Goal: Task Accomplishment & Management: Manage account settings

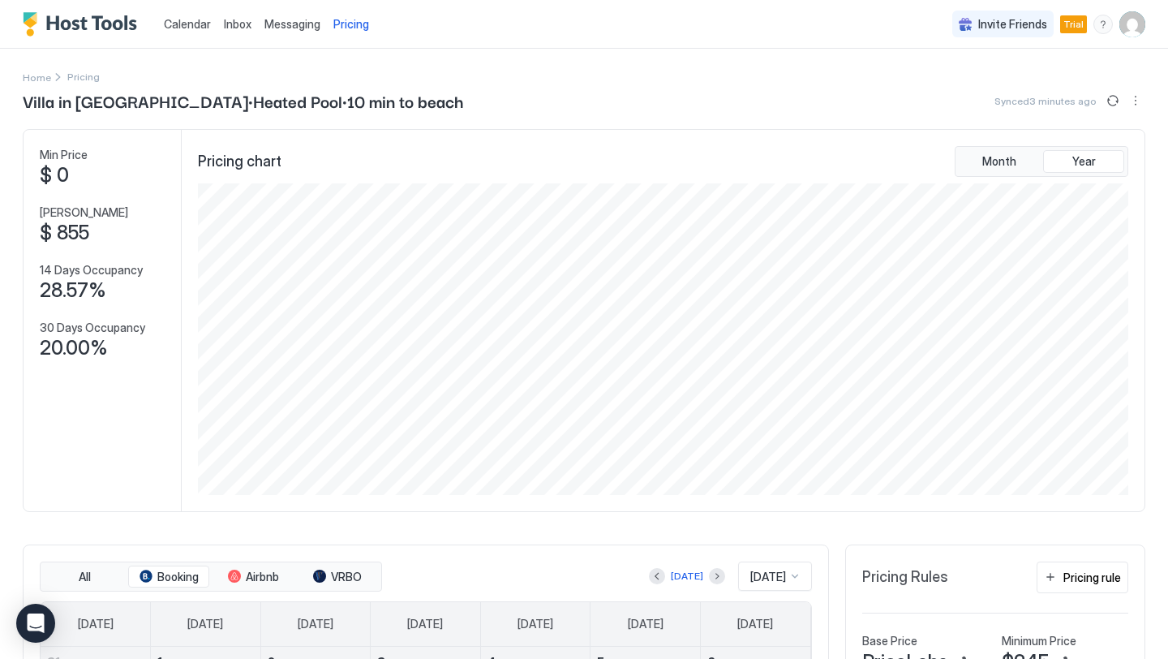
scroll to position [312, 934]
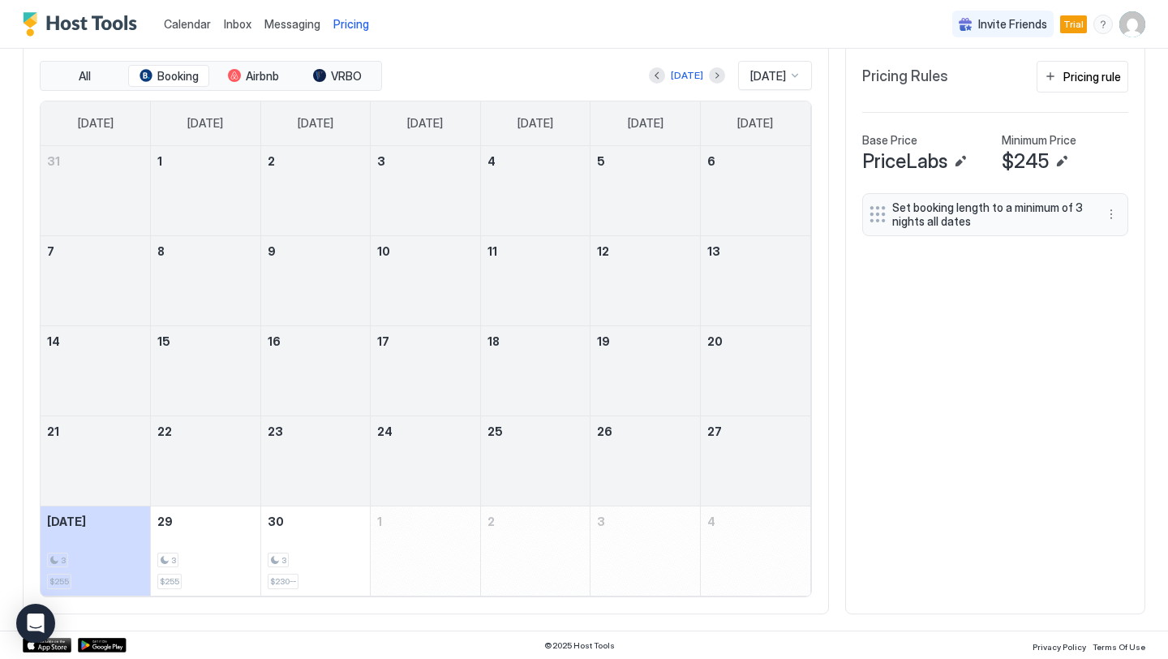
click at [345, 27] on span "Pricing" at bounding box center [351, 24] width 36 height 15
click at [346, 27] on span "Pricing" at bounding box center [351, 24] width 36 height 15
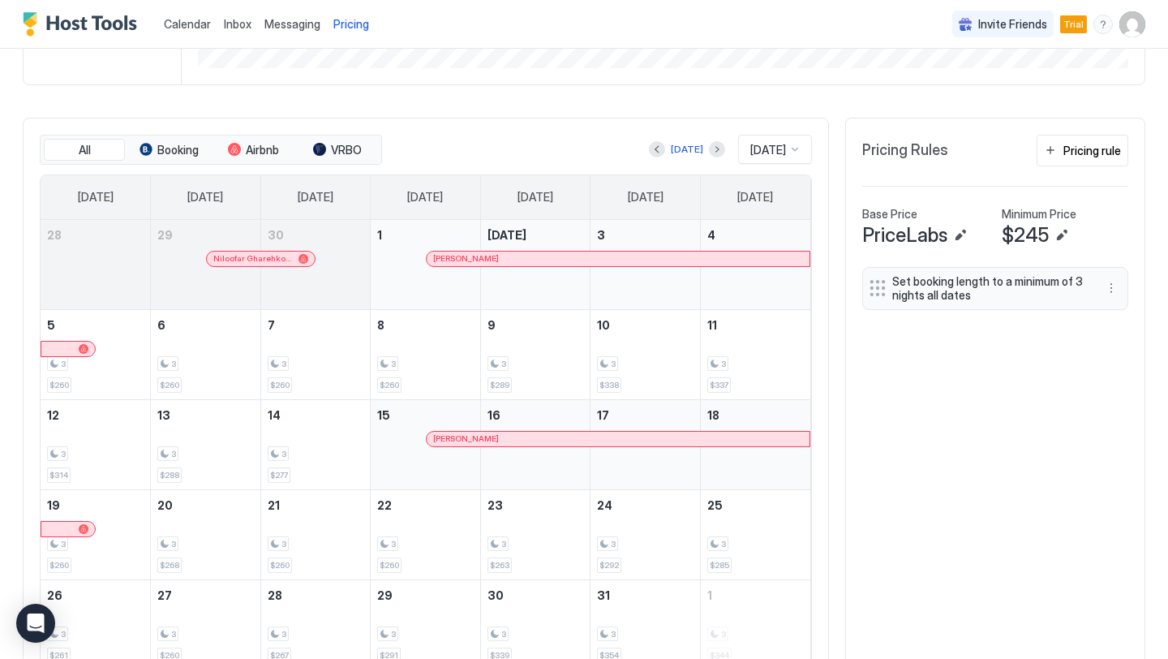
scroll to position [501, 0]
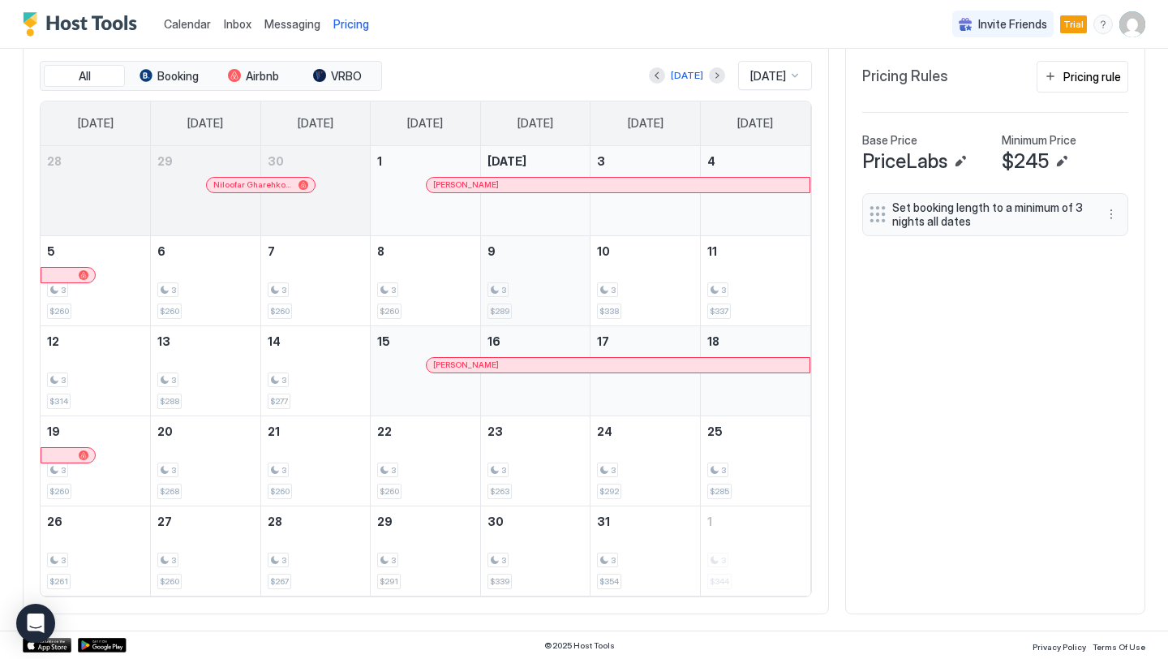
click at [527, 307] on div "3 $289" at bounding box center [536, 281] width 97 height 76
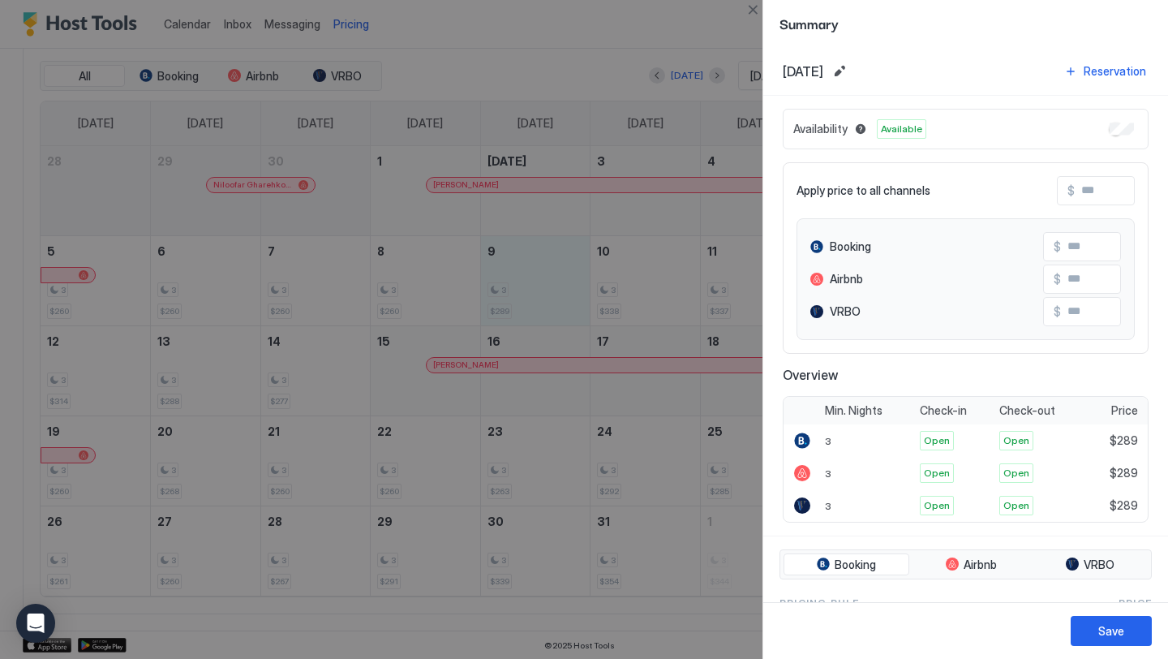
click at [608, 31] on div at bounding box center [584, 329] width 1168 height 659
click at [752, 13] on button "Close" at bounding box center [752, 9] width 19 height 19
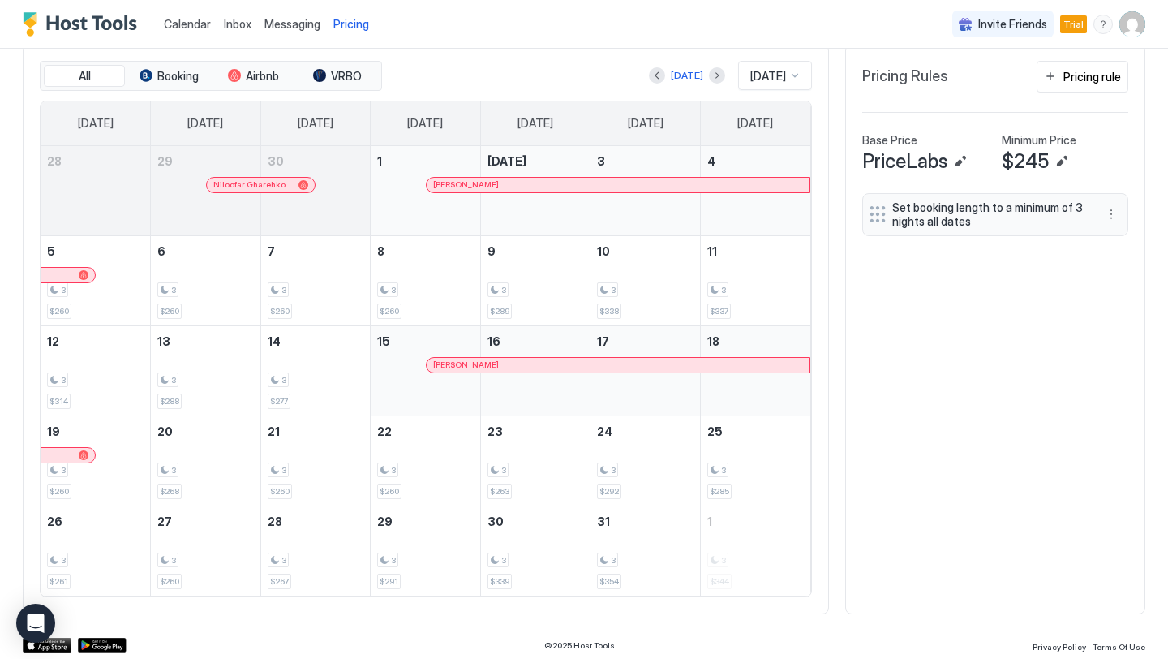
click at [363, 15] on div "Pricing" at bounding box center [351, 25] width 49 height 28
click at [1134, 23] on img "User profile" at bounding box center [1132, 24] width 26 height 26
click at [1037, 100] on div "Settings" at bounding box center [1042, 91] width 206 height 28
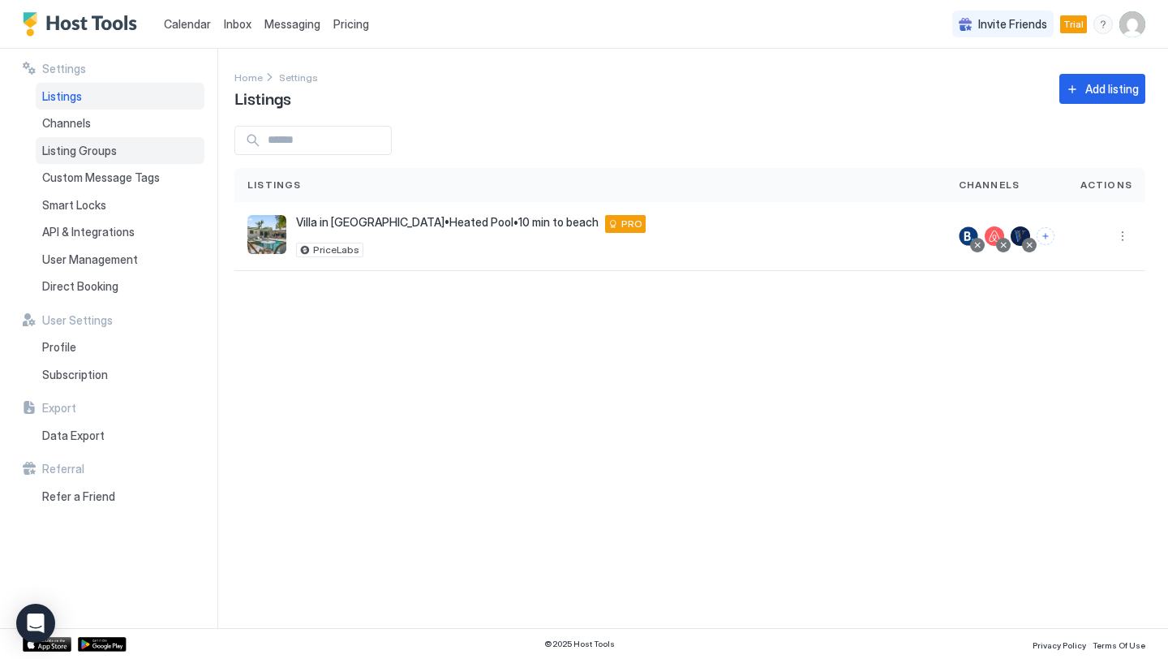
click at [120, 148] on div "Listing Groups" at bounding box center [120, 151] width 169 height 28
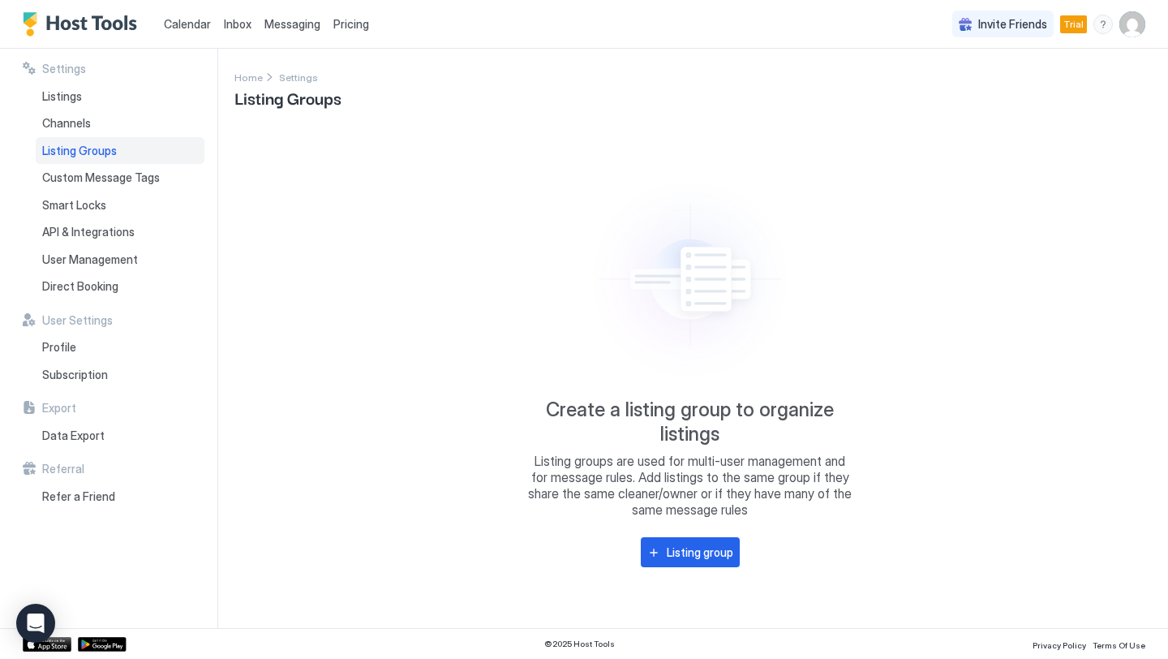
click at [94, 157] on span "Listing Groups" at bounding box center [79, 151] width 75 height 15
click at [71, 106] on div "Listings" at bounding box center [120, 97] width 169 height 28
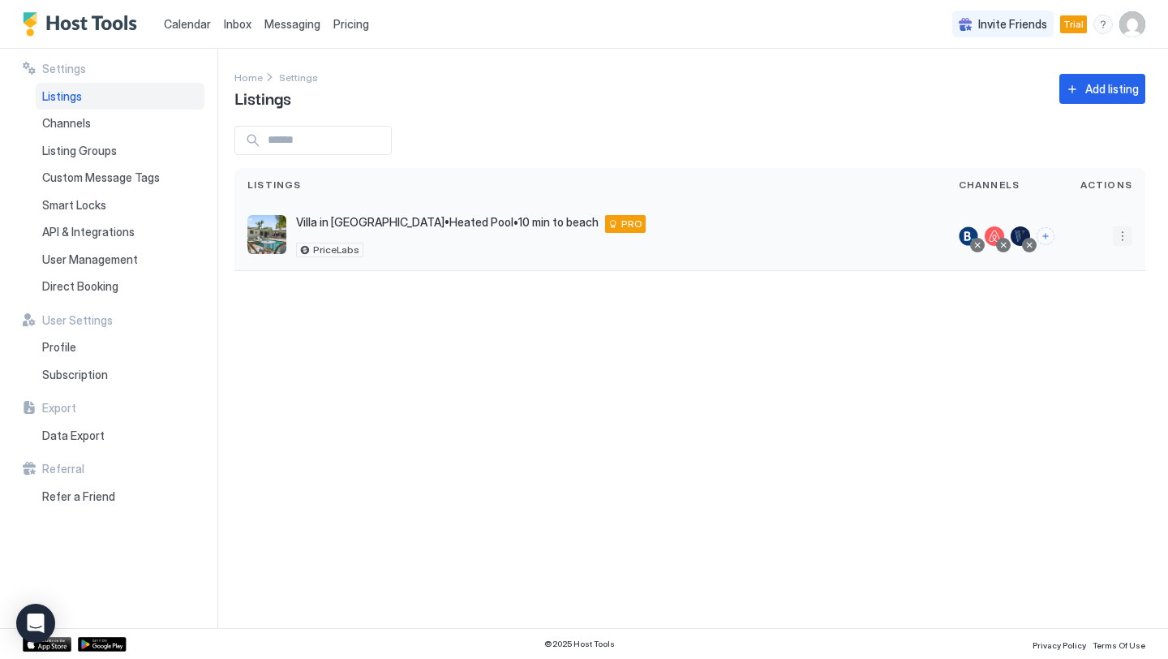
click at [1123, 240] on button "More options" at bounding box center [1122, 235] width 19 height 19
click at [1079, 316] on span "Listing Settings" at bounding box center [1086, 311] width 72 height 12
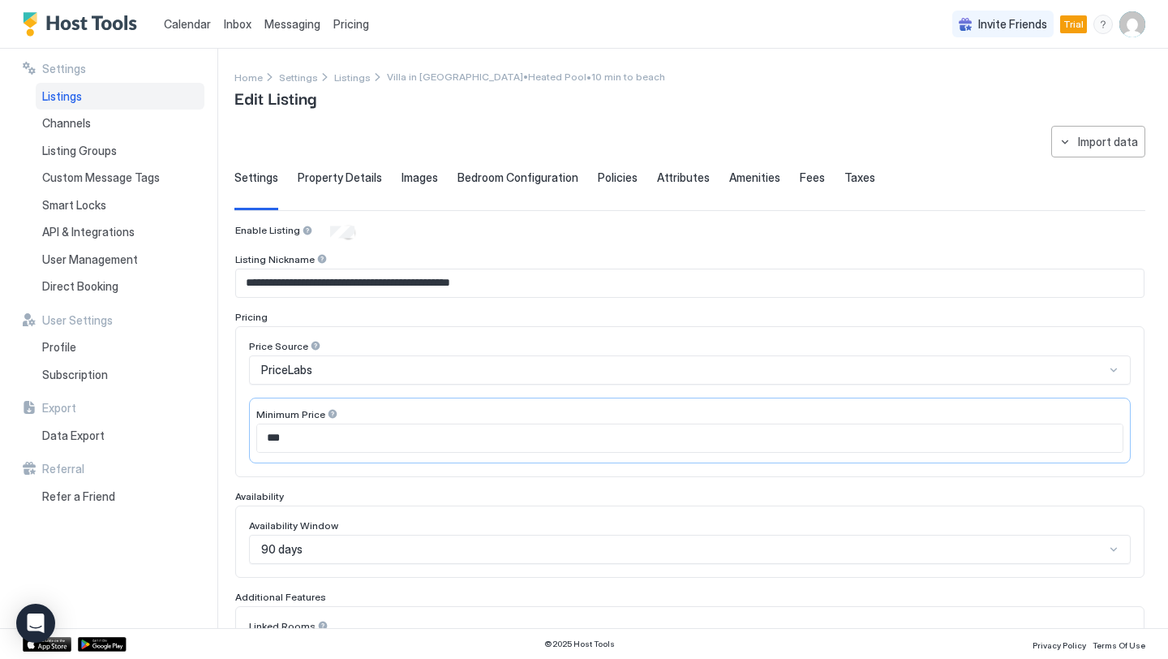
click at [385, 449] on input "***" at bounding box center [690, 438] width 866 height 28
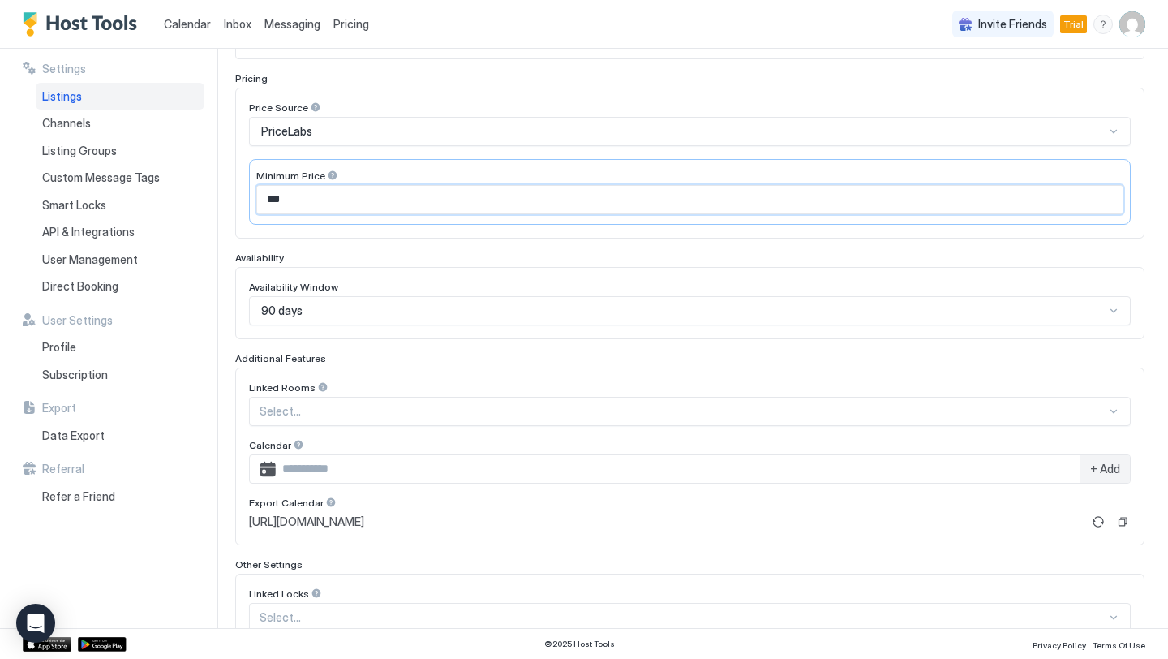
scroll to position [376, 0]
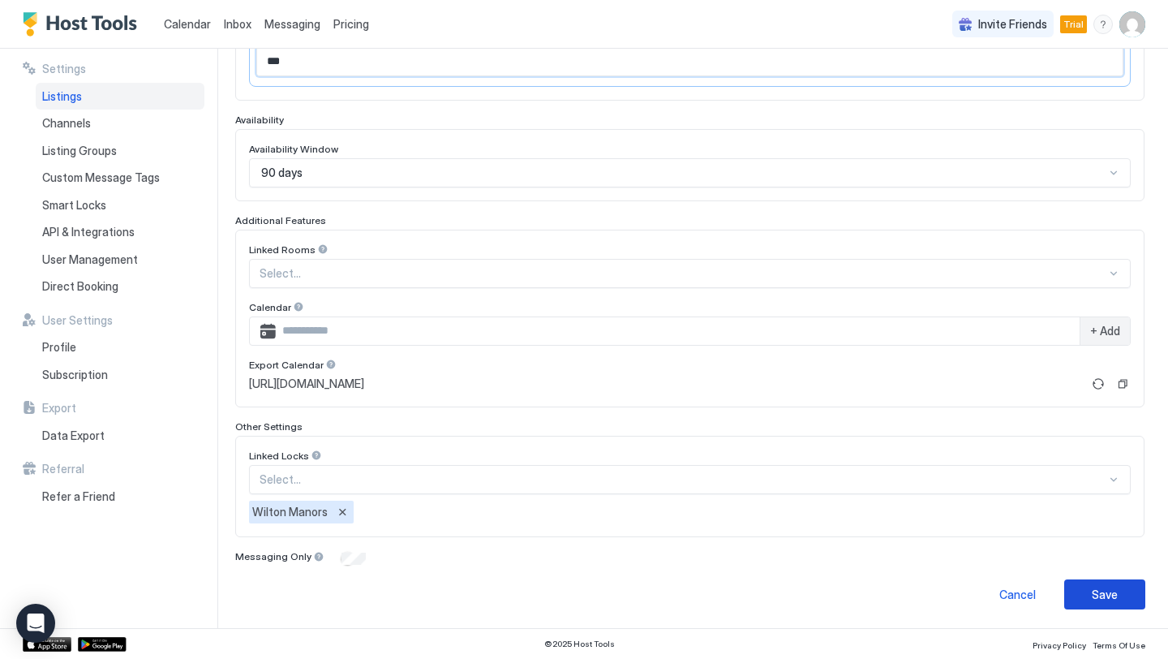
type input "***"
click at [1098, 593] on div "Save" at bounding box center [1105, 594] width 26 height 17
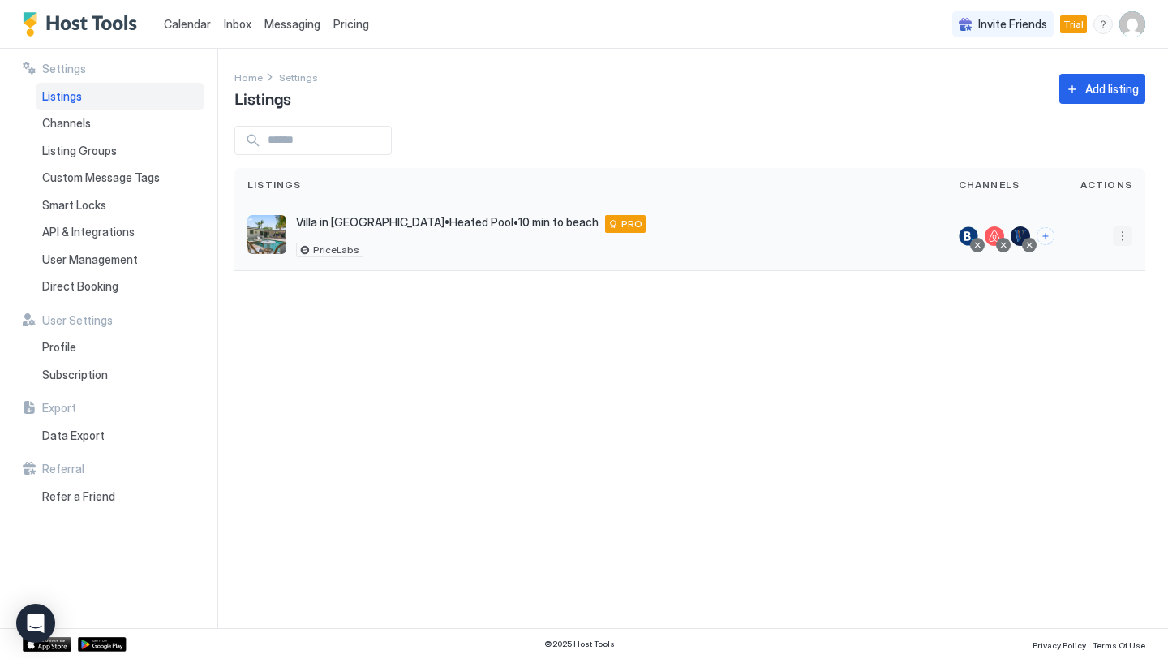
click at [1124, 237] on button "More options" at bounding box center [1122, 235] width 19 height 19
click at [1072, 364] on span "Airbnb Settings" at bounding box center [1084, 363] width 72 height 12
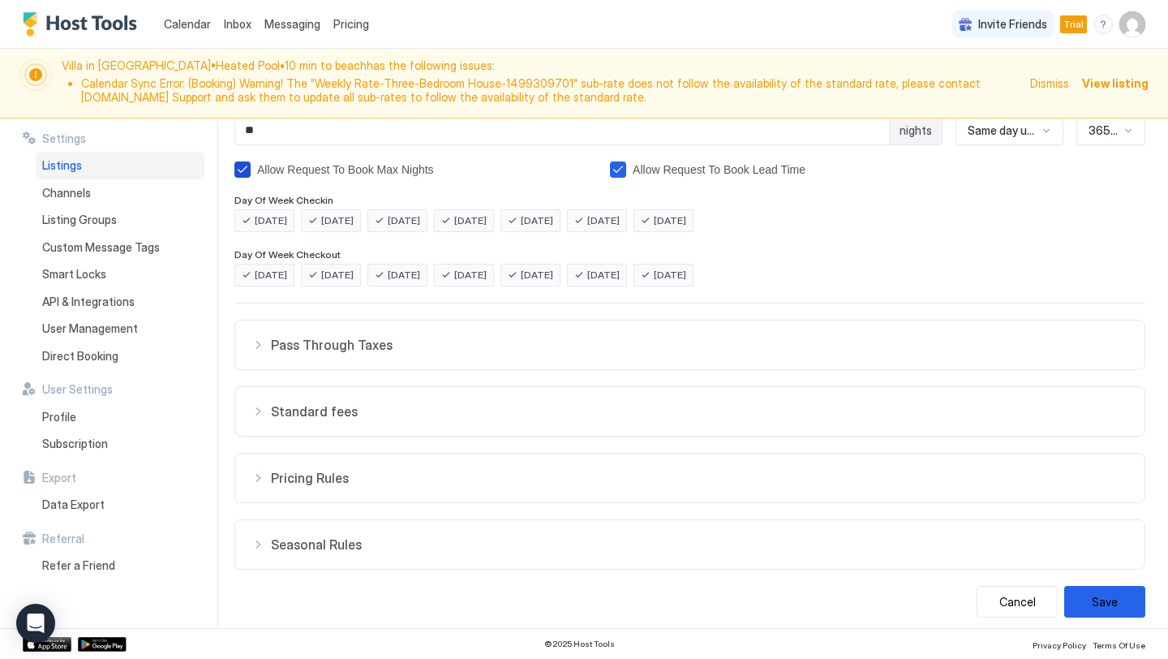
scroll to position [306, 0]
click at [408, 409] on span "Standard fees" at bounding box center [699, 411] width 857 height 16
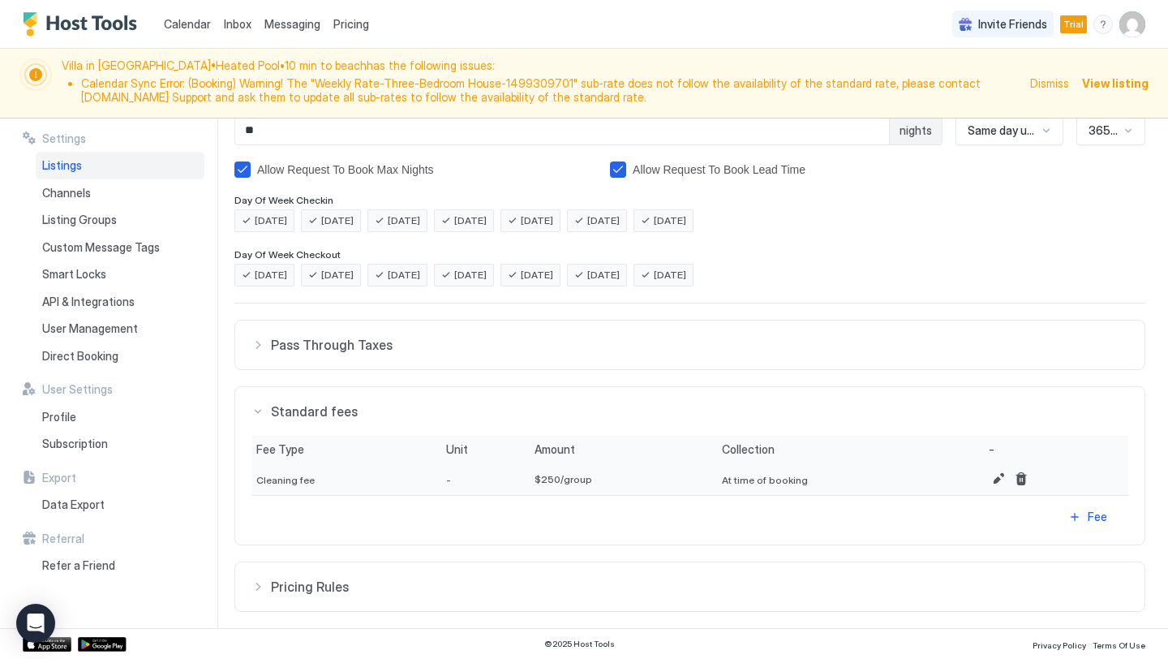
click at [412, 403] on span "Standard fees" at bounding box center [699, 411] width 857 height 16
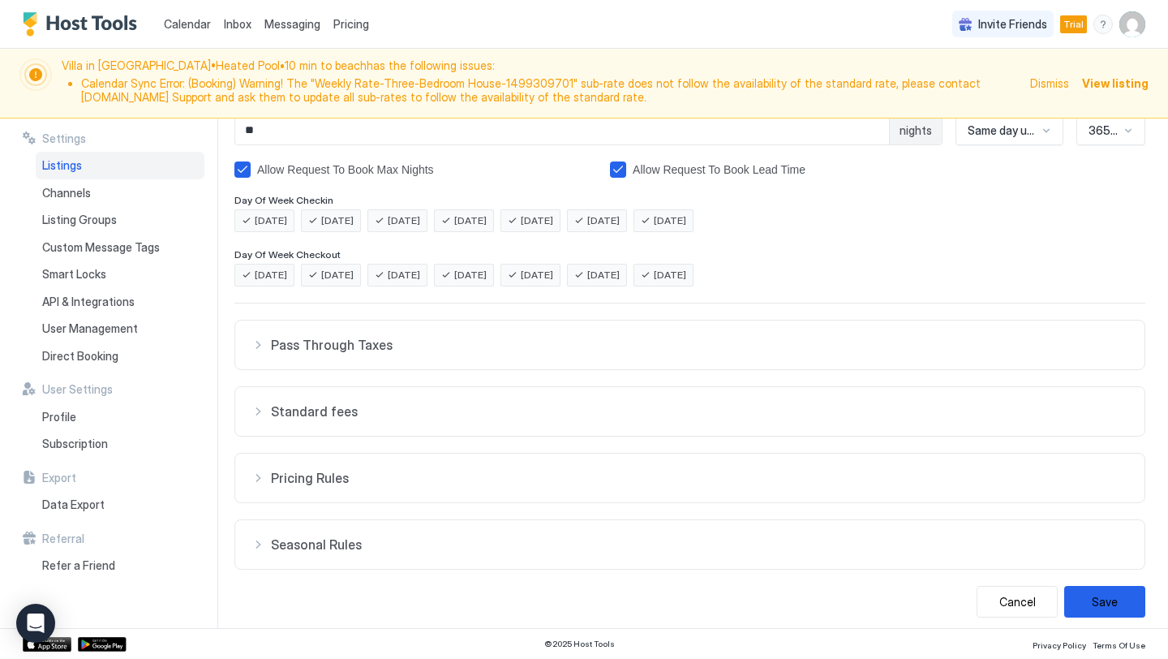
click at [412, 403] on span "Standard fees" at bounding box center [699, 411] width 857 height 16
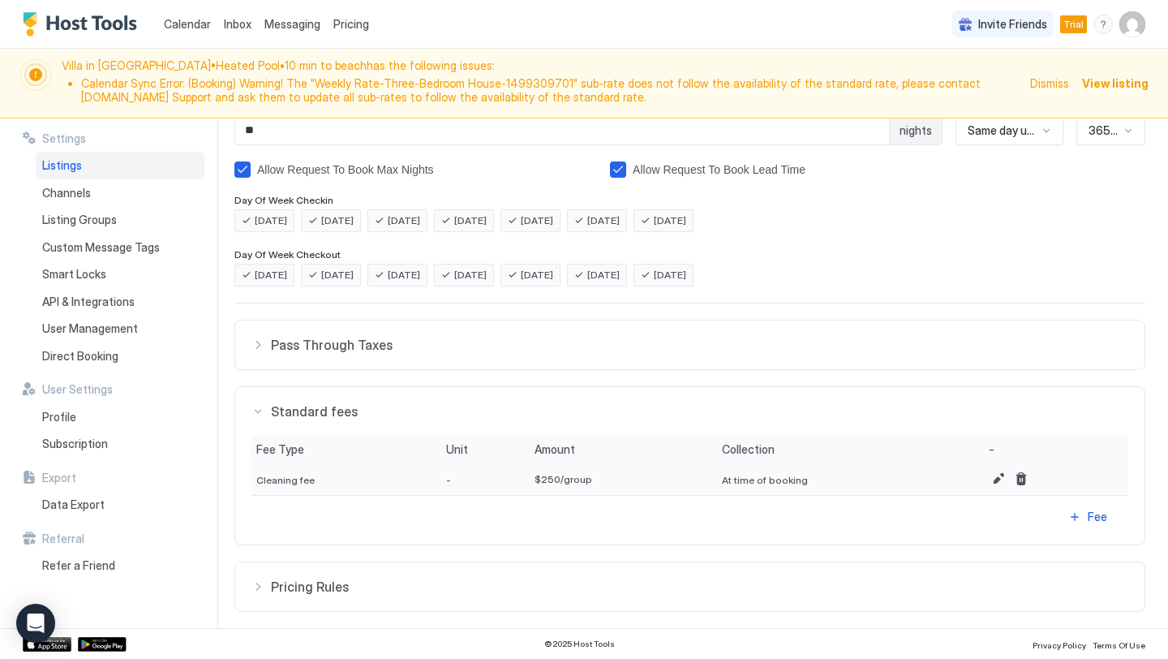
click at [412, 403] on span "Standard fees" at bounding box center [699, 411] width 857 height 16
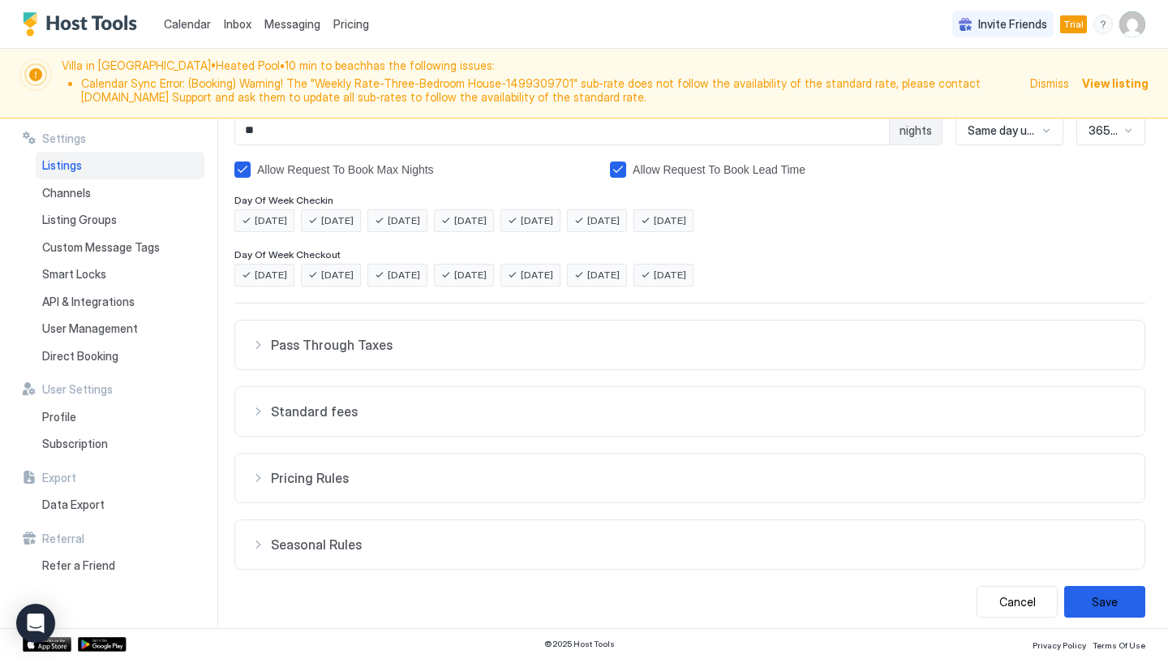
scroll to position [314, 0]
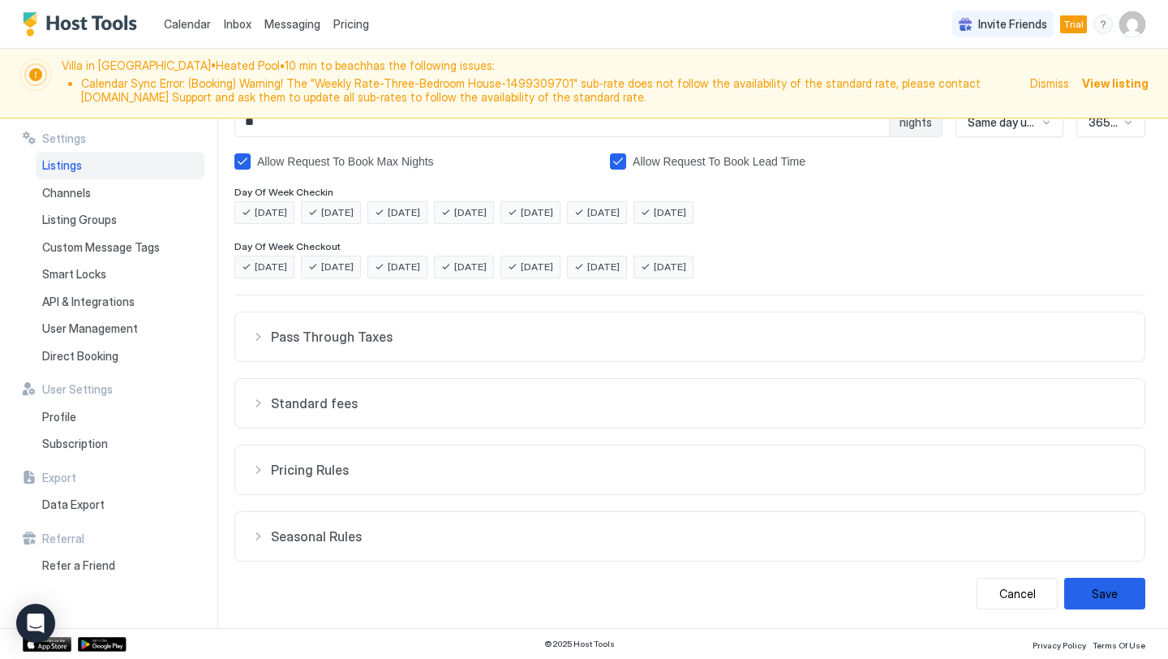
click at [416, 390] on button "Standard fees" at bounding box center [689, 403] width 909 height 49
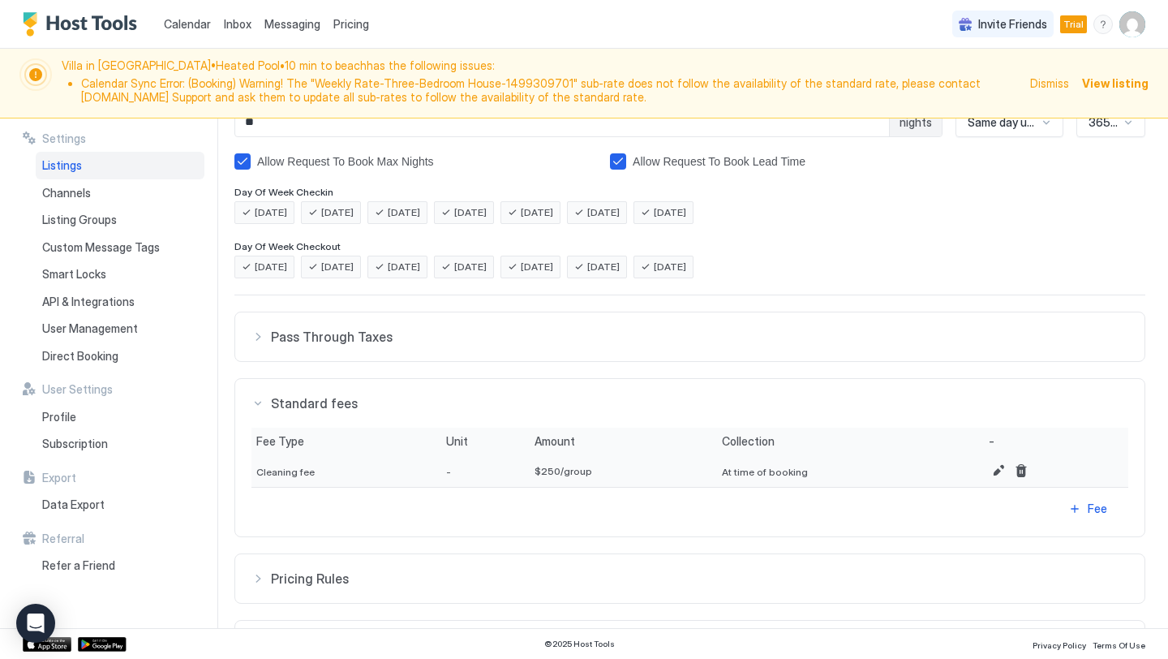
scroll to position [355, 0]
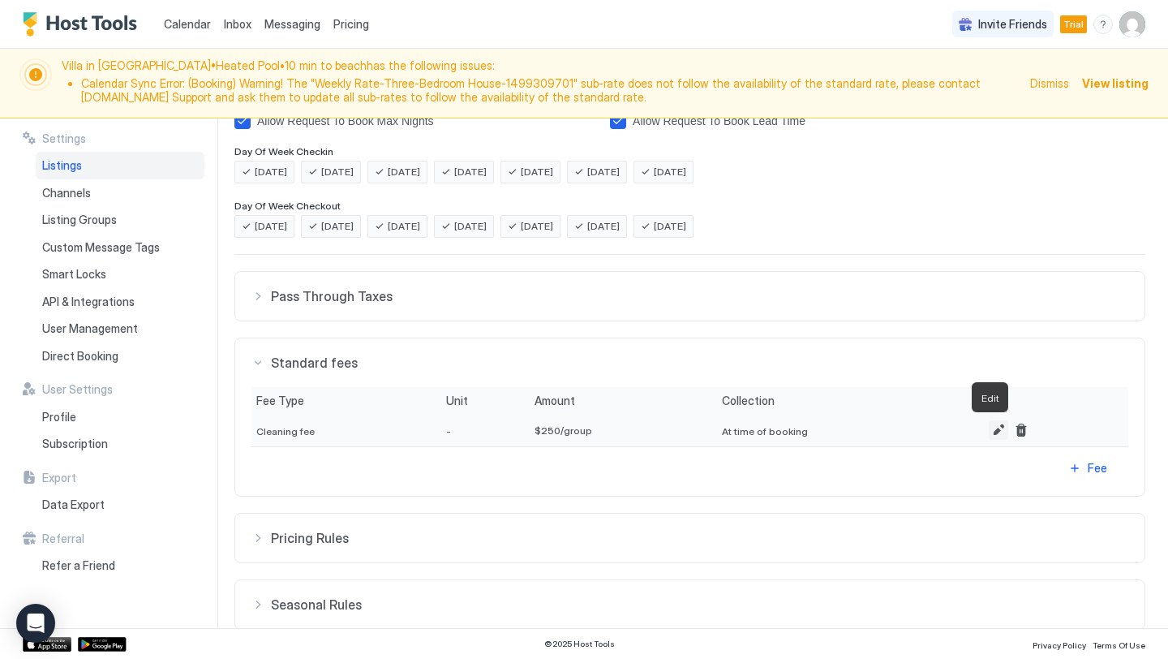
click at [990, 433] on button "Edit" at bounding box center [998, 429] width 19 height 19
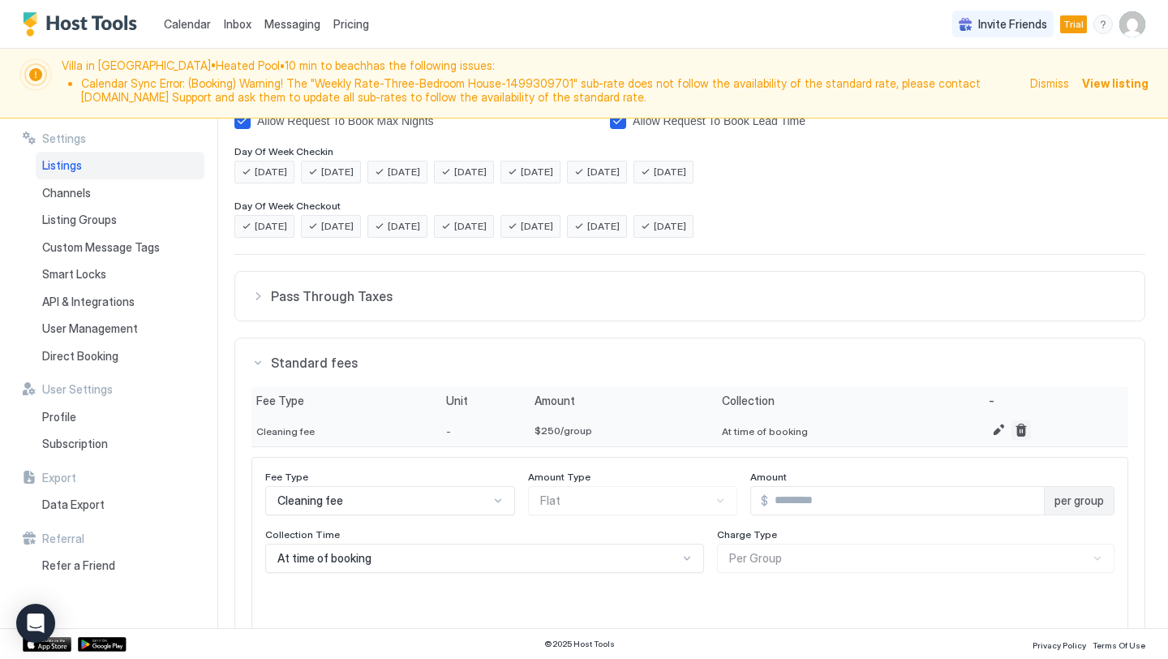
click at [1012, 430] on button "Delete" at bounding box center [1021, 429] width 19 height 19
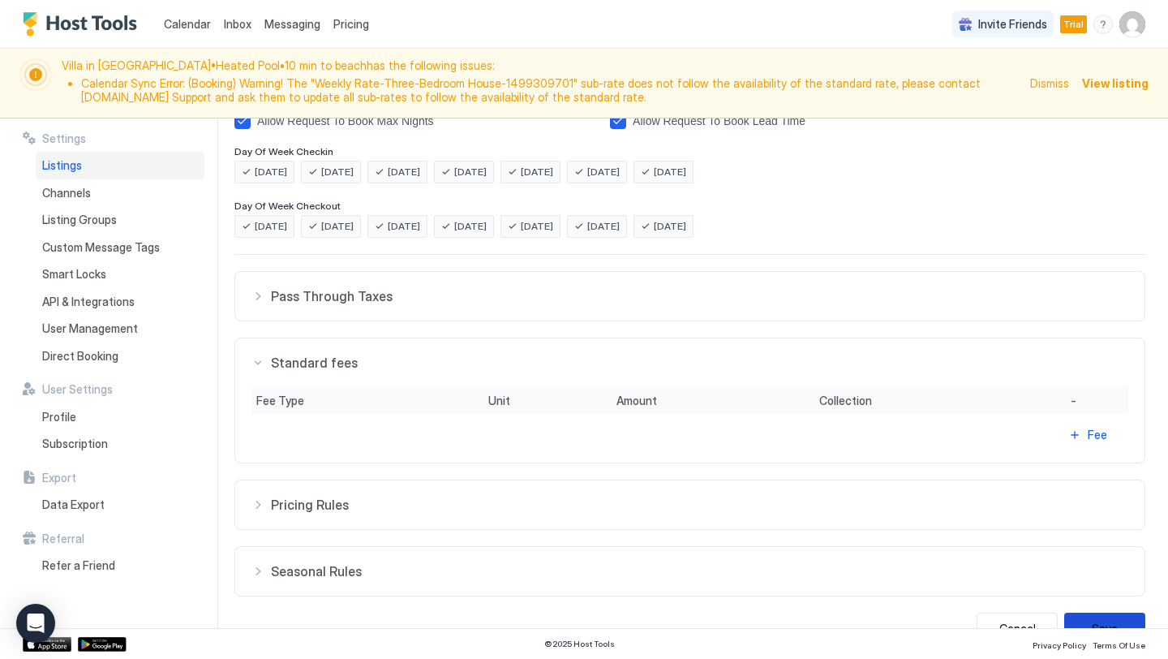
click at [1098, 622] on button "Save" at bounding box center [1104, 628] width 81 height 32
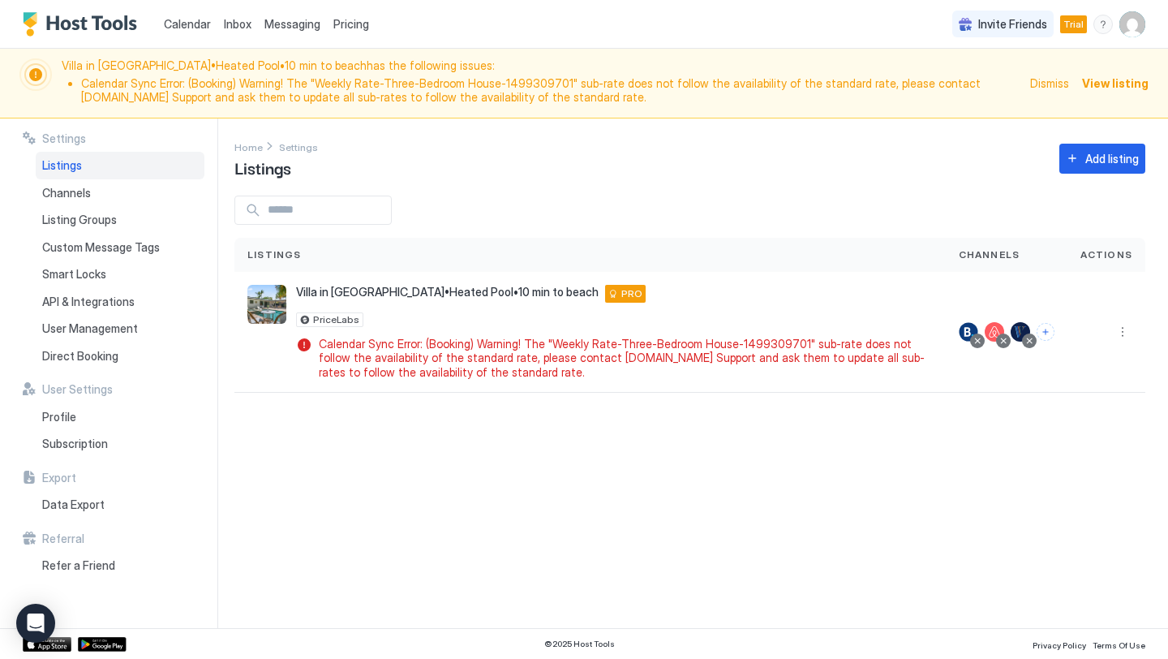
click at [724, 180] on div "Settings Home Settings Listings Add listing Listings Channels Actions Villa in …" at bounding box center [701, 373] width 934 height 510
click at [1124, 333] on button "More options" at bounding box center [1122, 331] width 19 height 19
click at [838, 492] on div at bounding box center [584, 329] width 1168 height 659
click at [187, 26] on span "Calendar" at bounding box center [187, 24] width 47 height 14
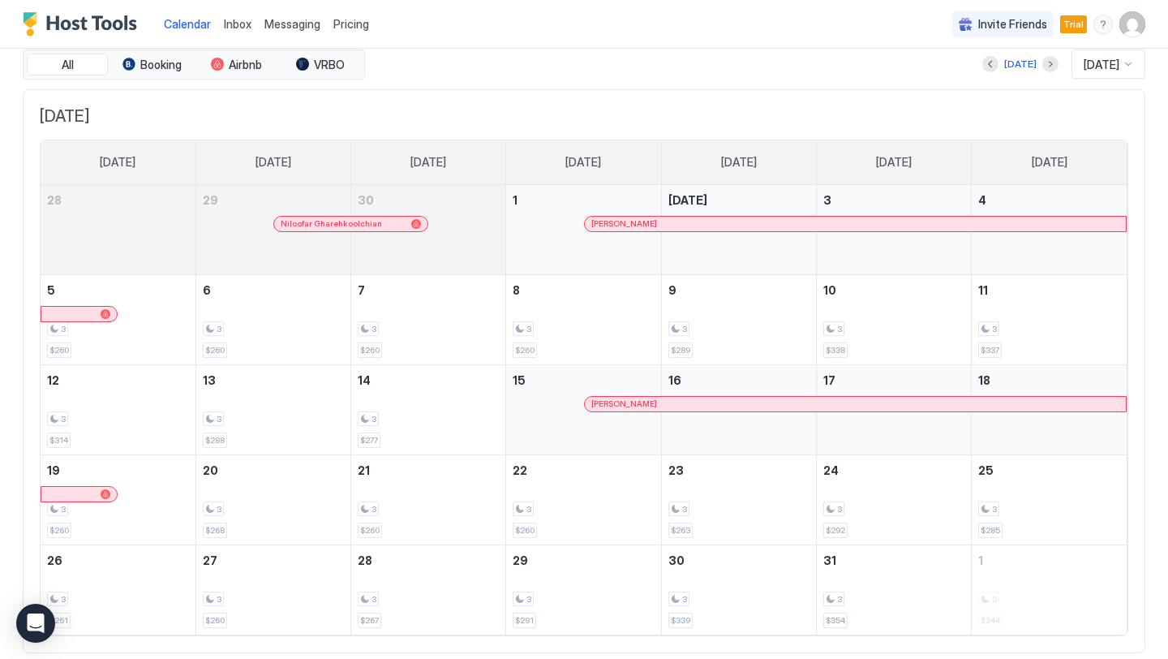
scroll to position [130, 0]
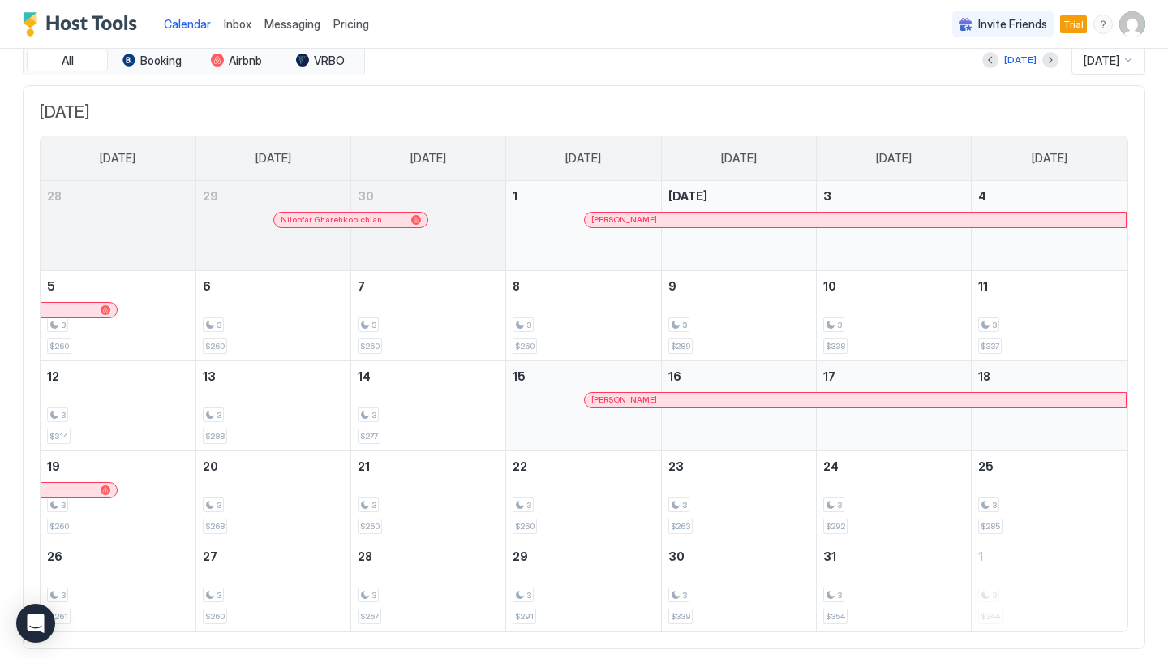
click at [1136, 37] on img "User profile" at bounding box center [1132, 24] width 26 height 26
click at [1016, 91] on div "Settings" at bounding box center [1042, 91] width 206 height 28
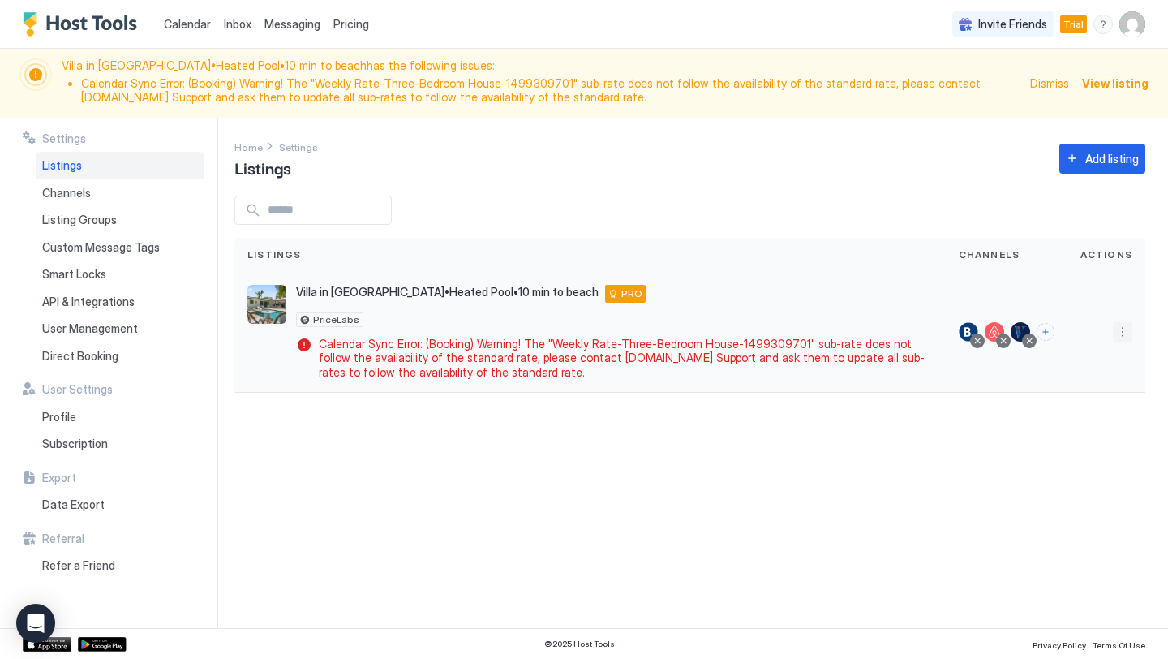
click at [1124, 333] on button "More options" at bounding box center [1122, 331] width 19 height 19
click at [1080, 402] on span "Listing Settings" at bounding box center [1086, 406] width 72 height 12
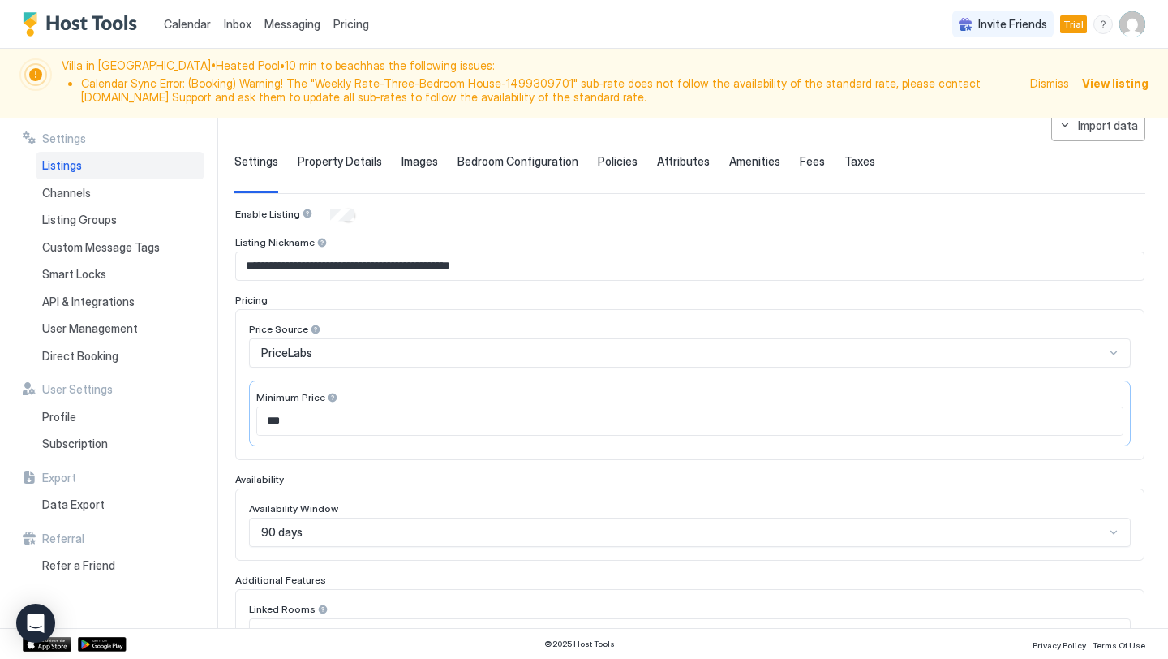
scroll to position [81, 0]
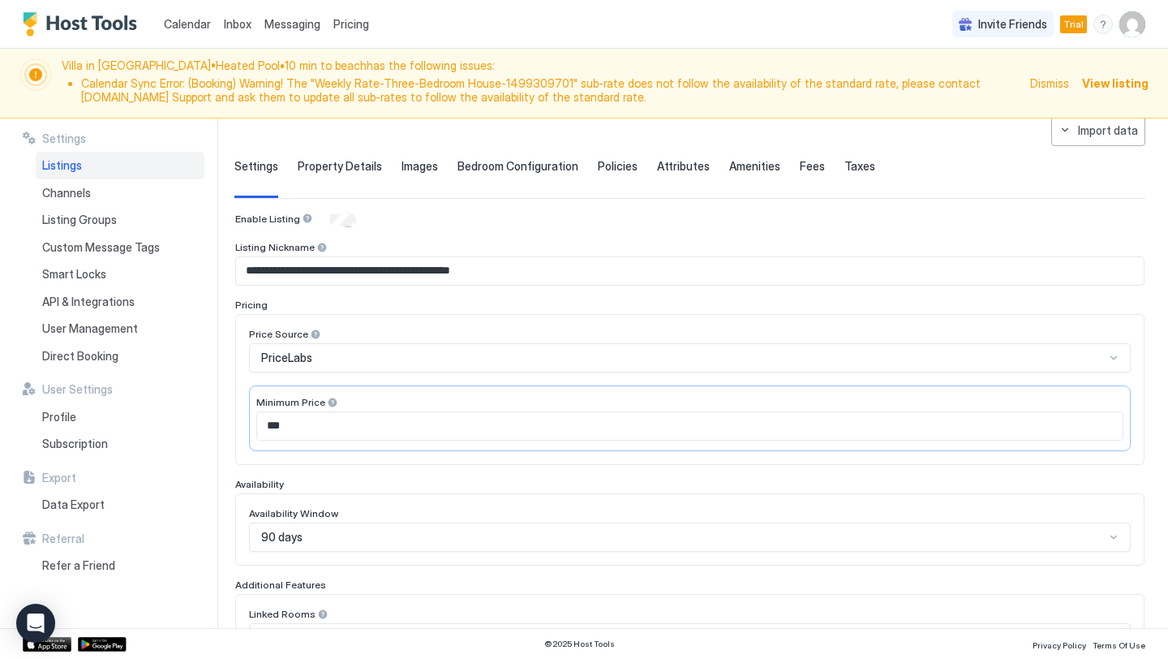
click at [497, 134] on div "**********" at bounding box center [689, 544] width 911 height 860
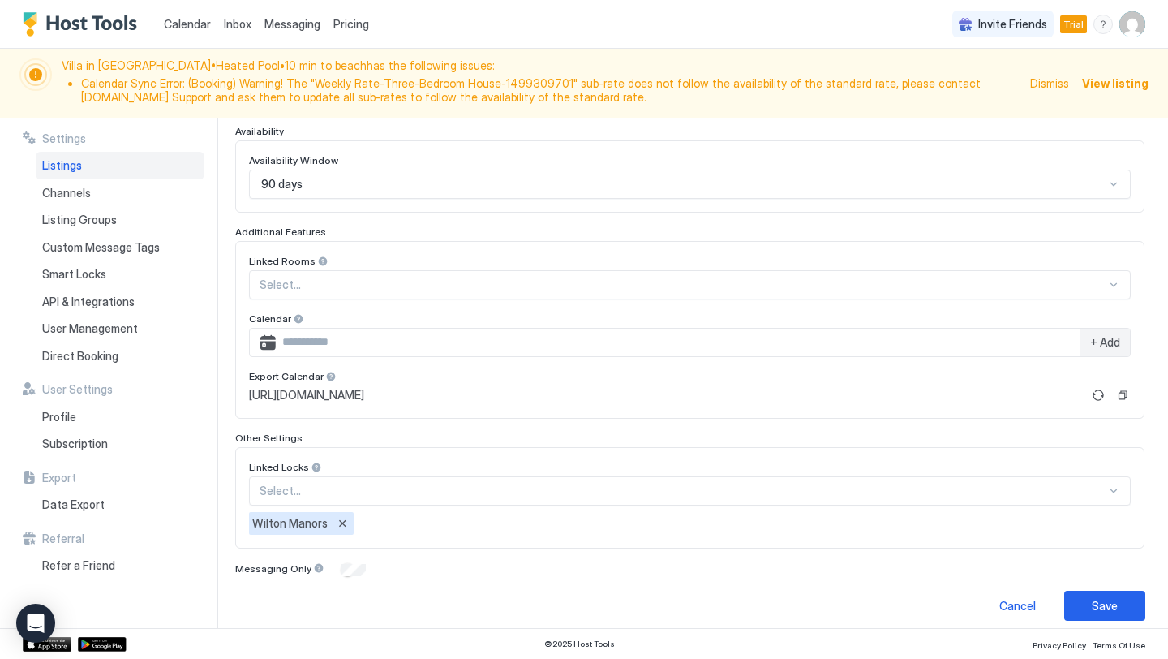
scroll to position [446, 0]
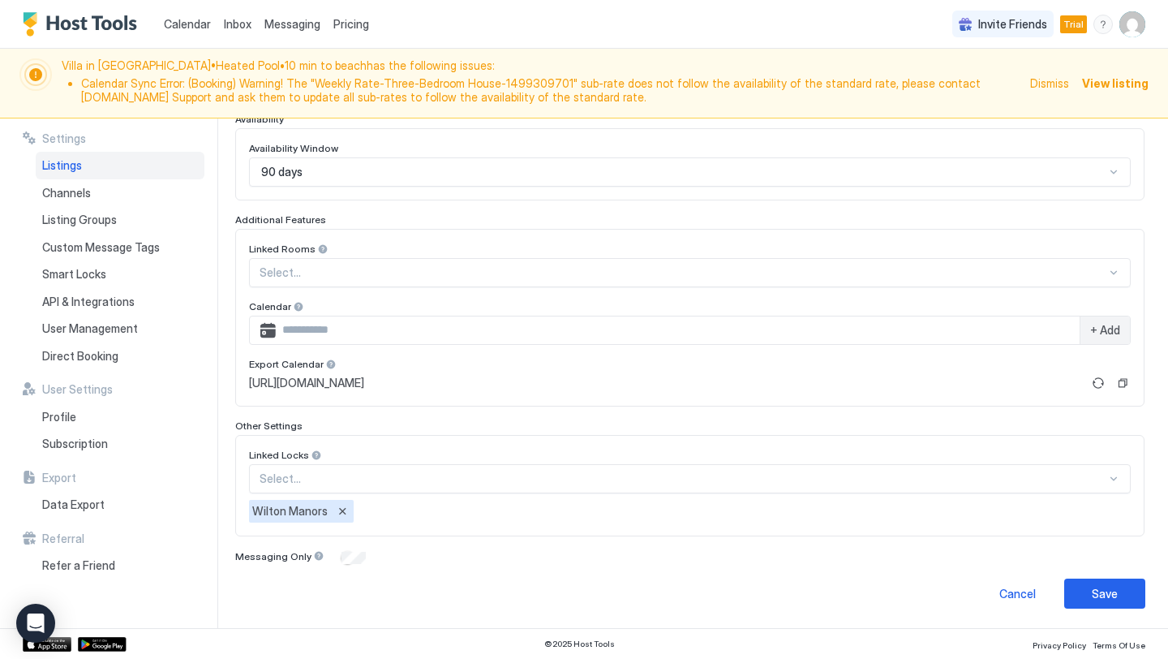
click at [561, 19] on div "Calendar Inbox Messaging Pricing Invite Friends Trial EM" at bounding box center [584, 24] width 1168 height 49
click at [562, 24] on div "Calendar Inbox Messaging Pricing Invite Friends Trial EM" at bounding box center [584, 24] width 1168 height 49
click at [559, 27] on div "Calendar Inbox Messaging Pricing Invite Friends Trial EM" at bounding box center [584, 24] width 1168 height 49
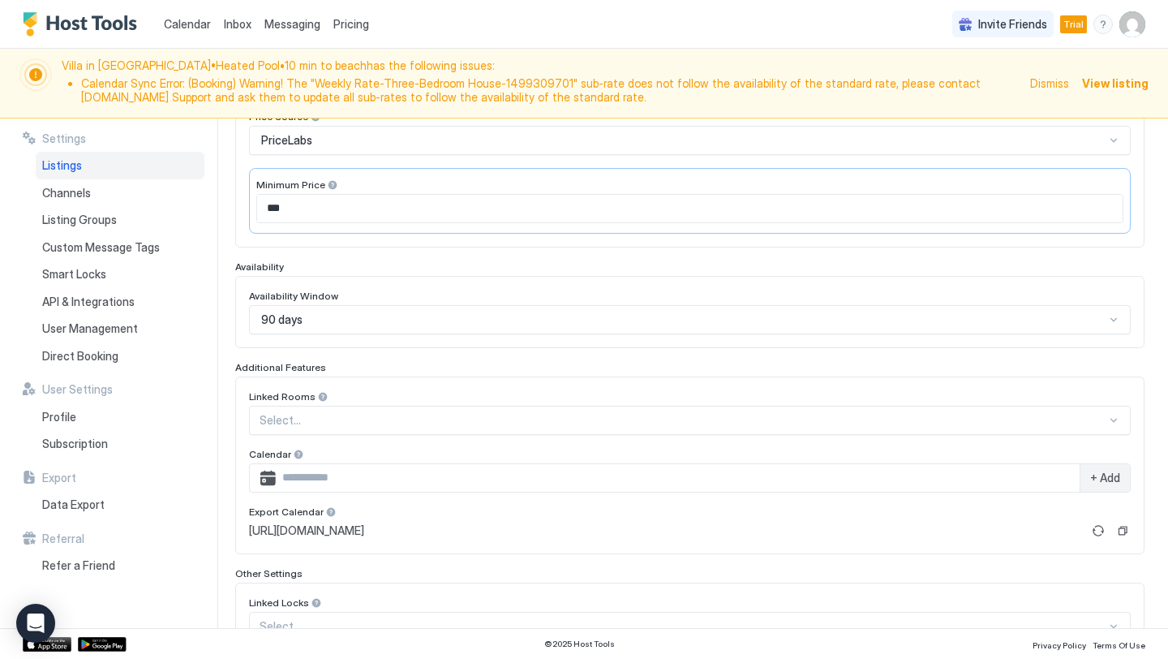
scroll to position [298, 0]
click at [556, 41] on div "Calendar Inbox Messaging Pricing Invite Friends Trial EM" at bounding box center [584, 24] width 1168 height 49
click at [816, 45] on div "Calendar Inbox Messaging Pricing Invite Friends Trial EM" at bounding box center [584, 24] width 1168 height 49
click at [1133, 25] on img "User profile" at bounding box center [1132, 24] width 26 height 26
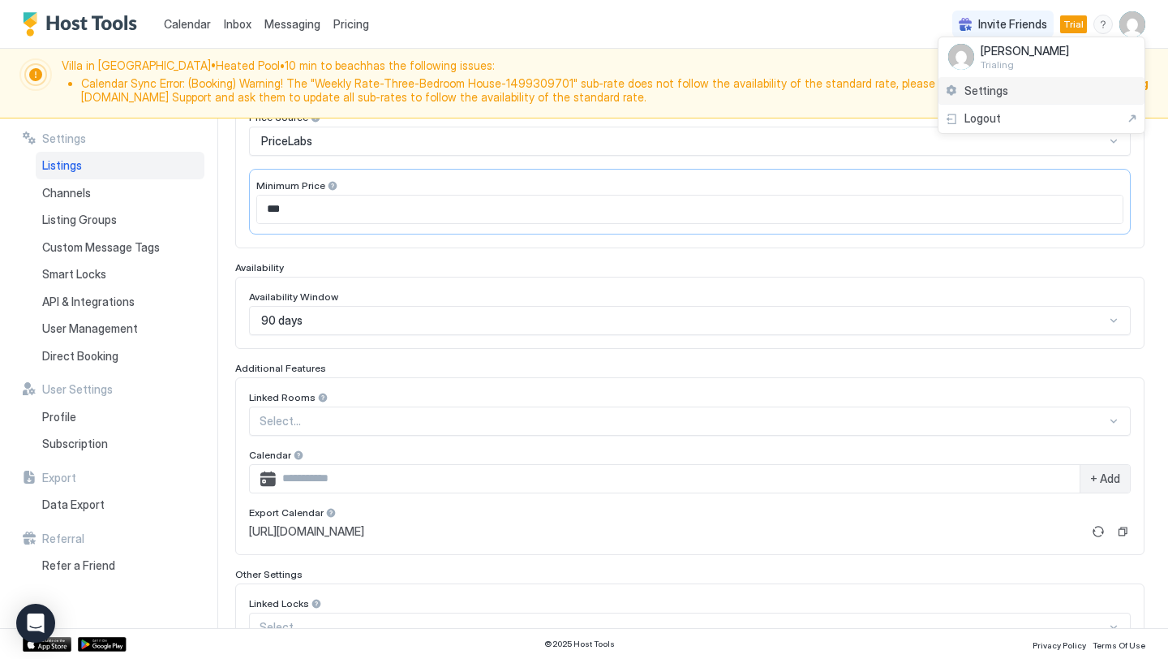
click at [1025, 89] on div "Settings" at bounding box center [1042, 91] width 206 height 28
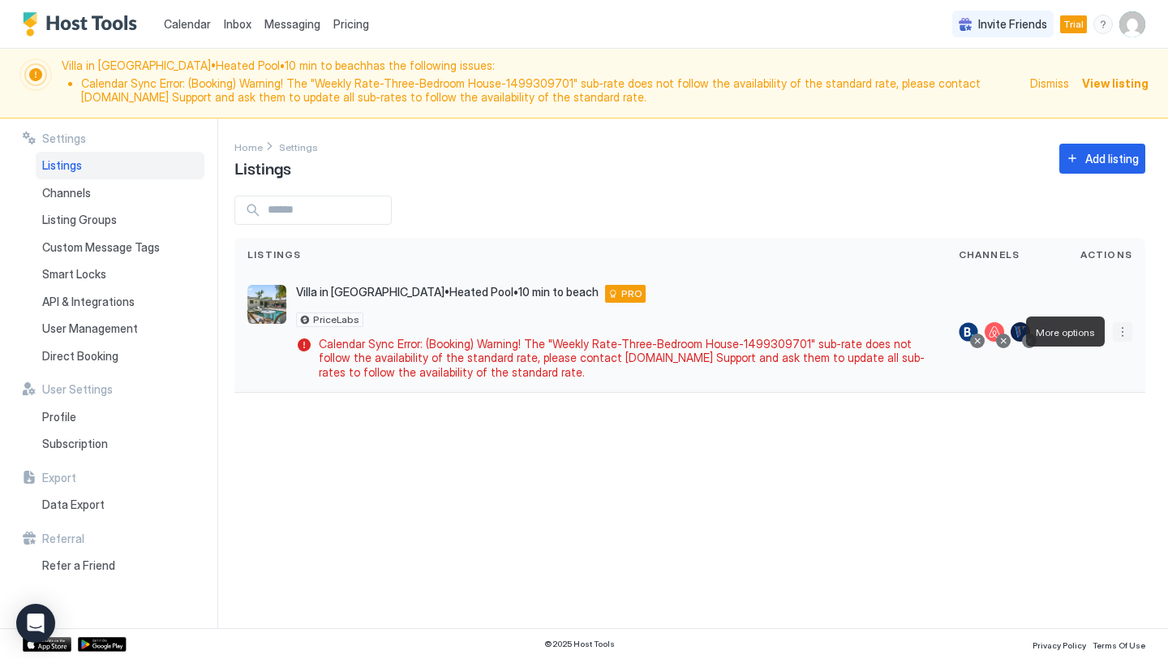
click at [1125, 338] on button "More options" at bounding box center [1122, 331] width 19 height 19
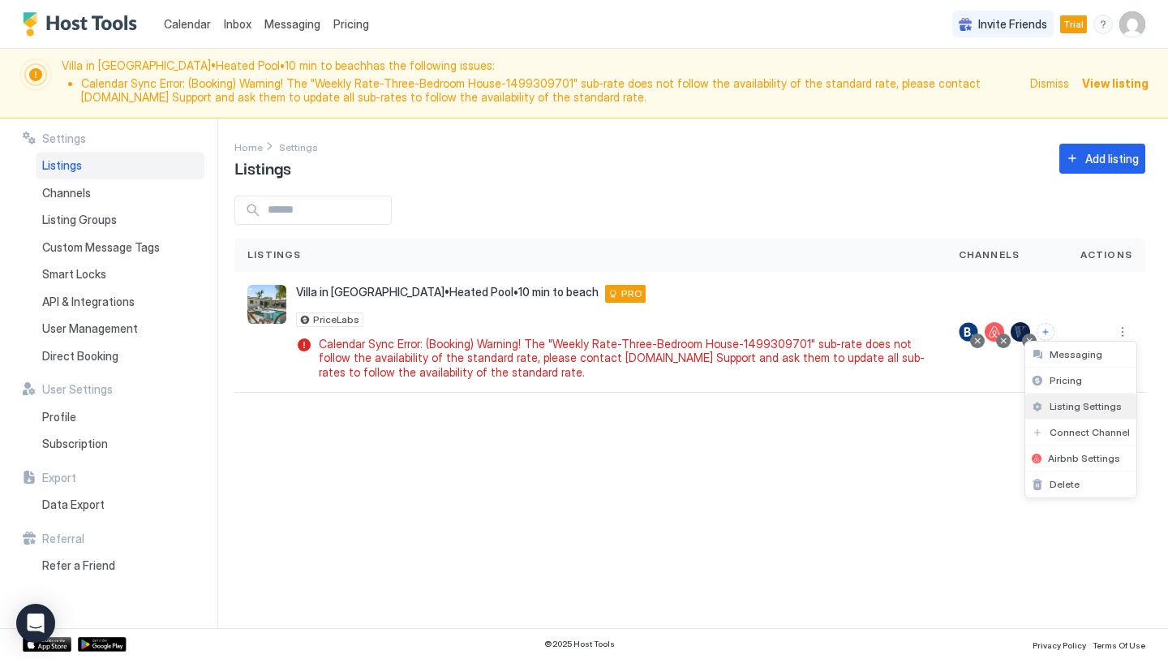
click at [1070, 405] on span "Listing Settings" at bounding box center [1086, 406] width 72 height 12
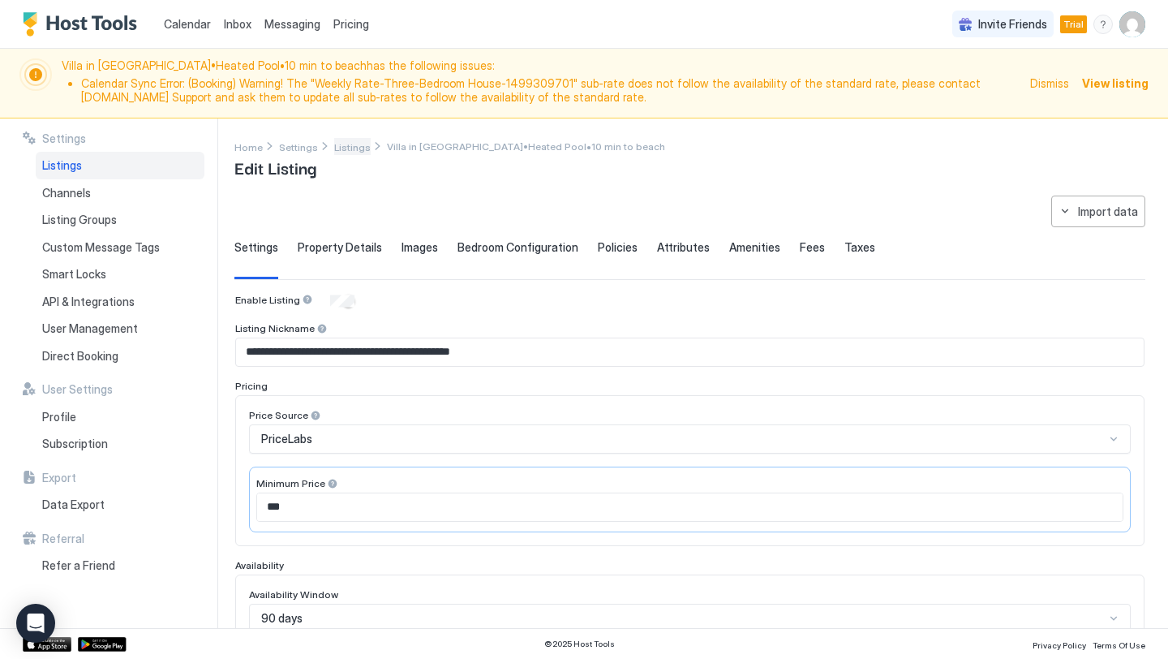
click at [346, 146] on span "Listings" at bounding box center [352, 147] width 37 height 12
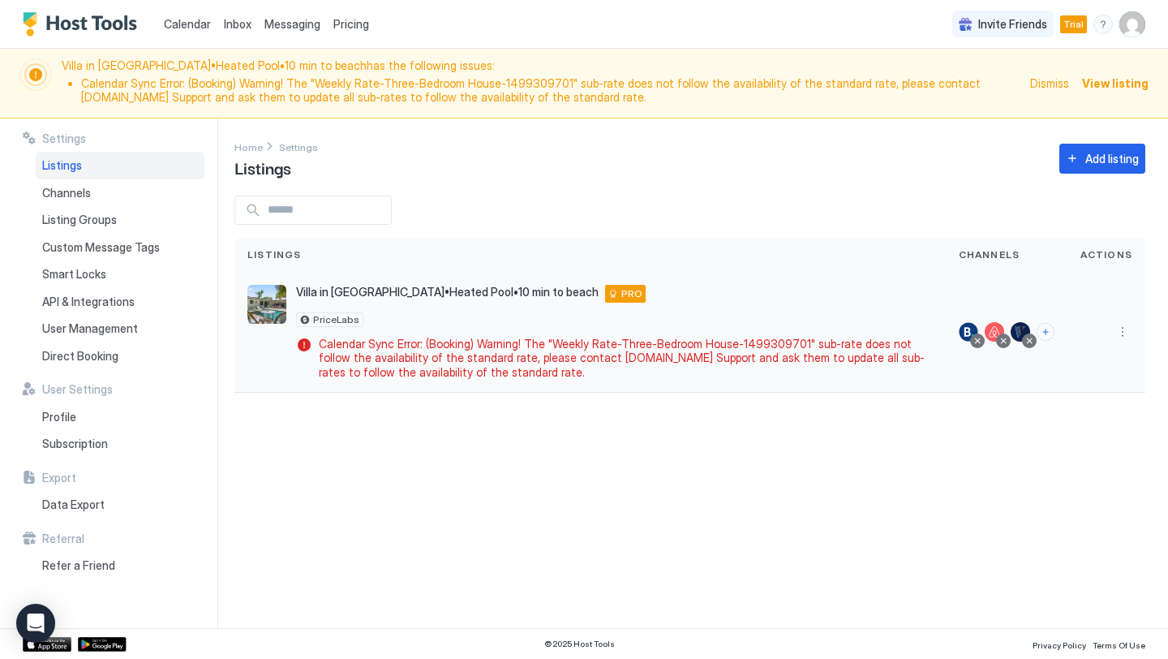
click at [1123, 341] on div at bounding box center [1107, 333] width 78 height 122
click at [1123, 331] on button "More options" at bounding box center [1122, 331] width 19 height 19
click at [1083, 466] on div "Airbnb Settings" at bounding box center [1080, 458] width 111 height 26
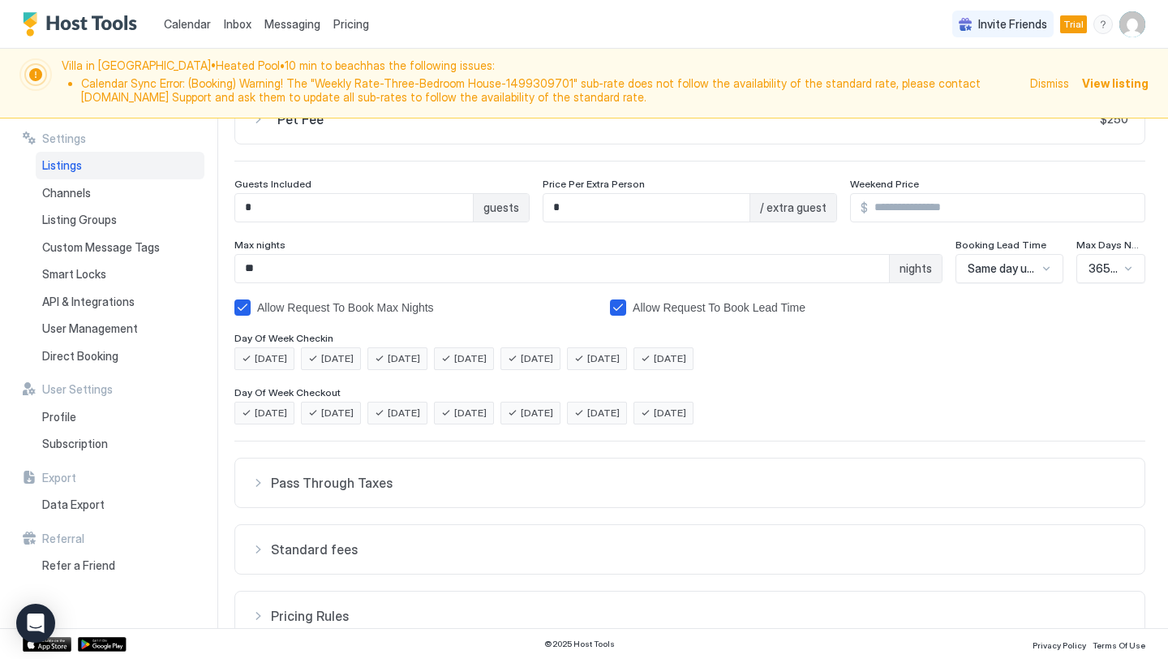
scroll to position [314, 0]
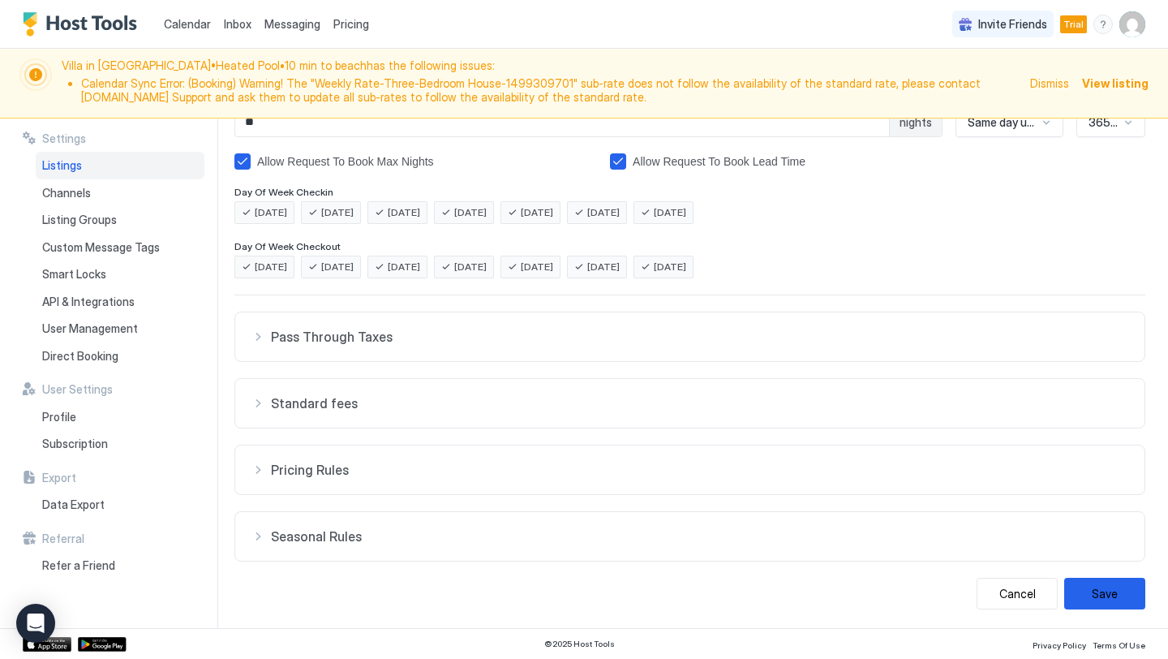
click at [667, 395] on span "Standard fees" at bounding box center [699, 403] width 857 height 16
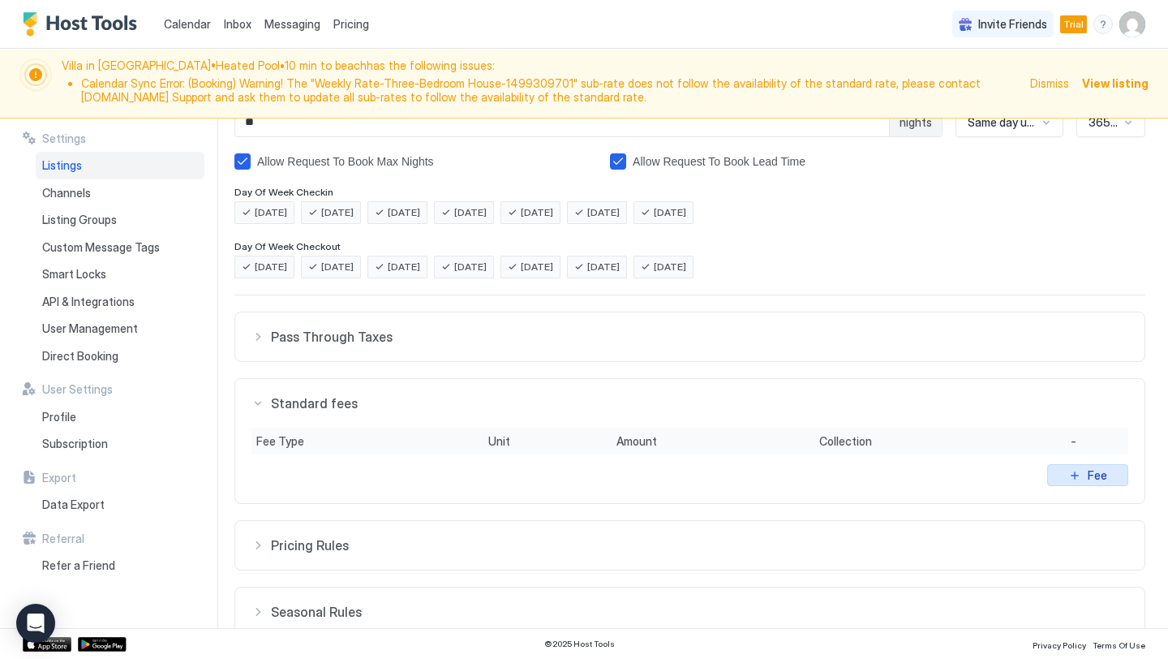
click at [1092, 475] on div "Fee" at bounding box center [1097, 474] width 19 height 17
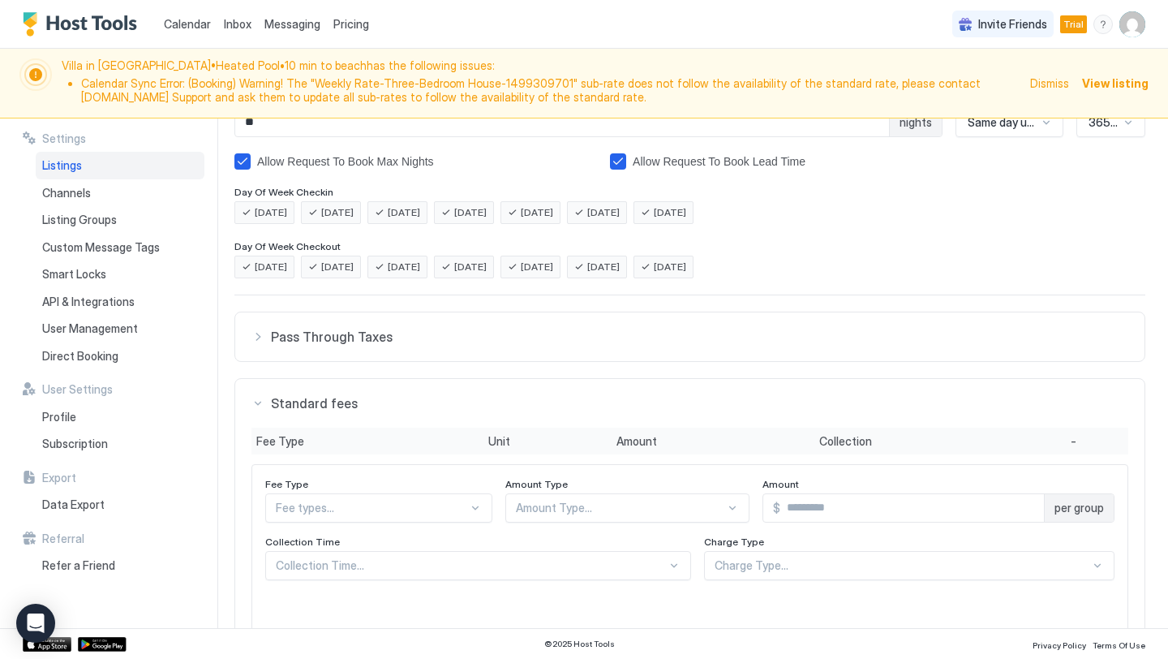
click at [428, 512] on div "Security Deposit $ Pet Fee $250 $ *** Guests Included * guests Price Per Extra …" at bounding box center [689, 390] width 911 height 1016
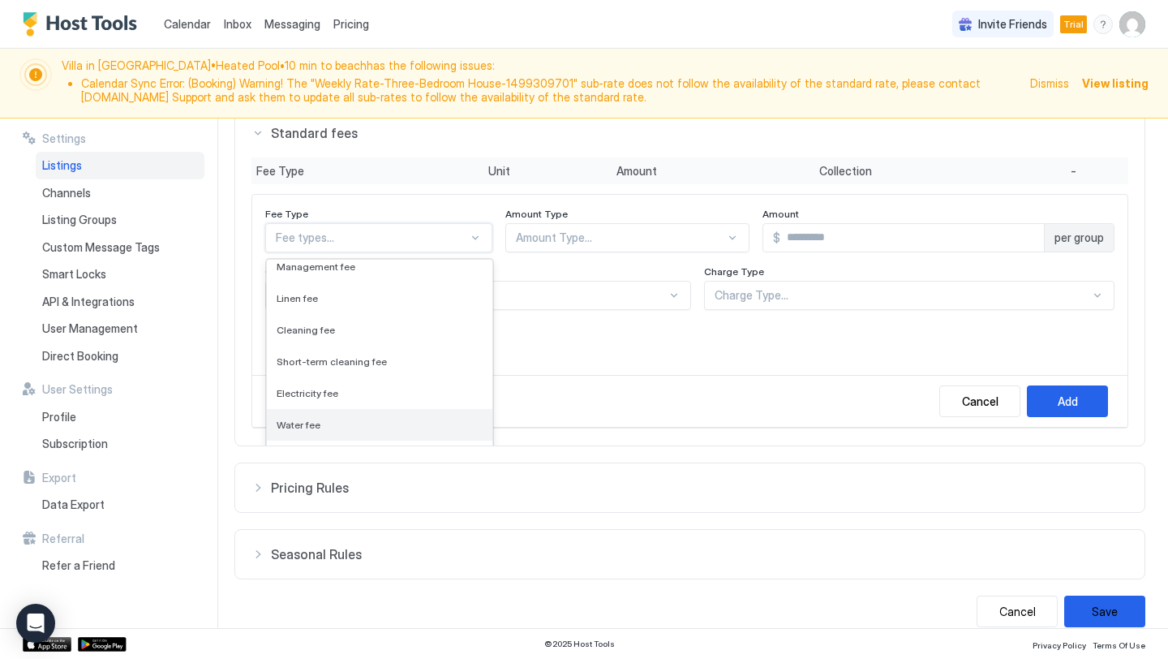
scroll to position [71, 0]
click at [355, 334] on div "Cleaning fee" at bounding box center [380, 330] width 206 height 12
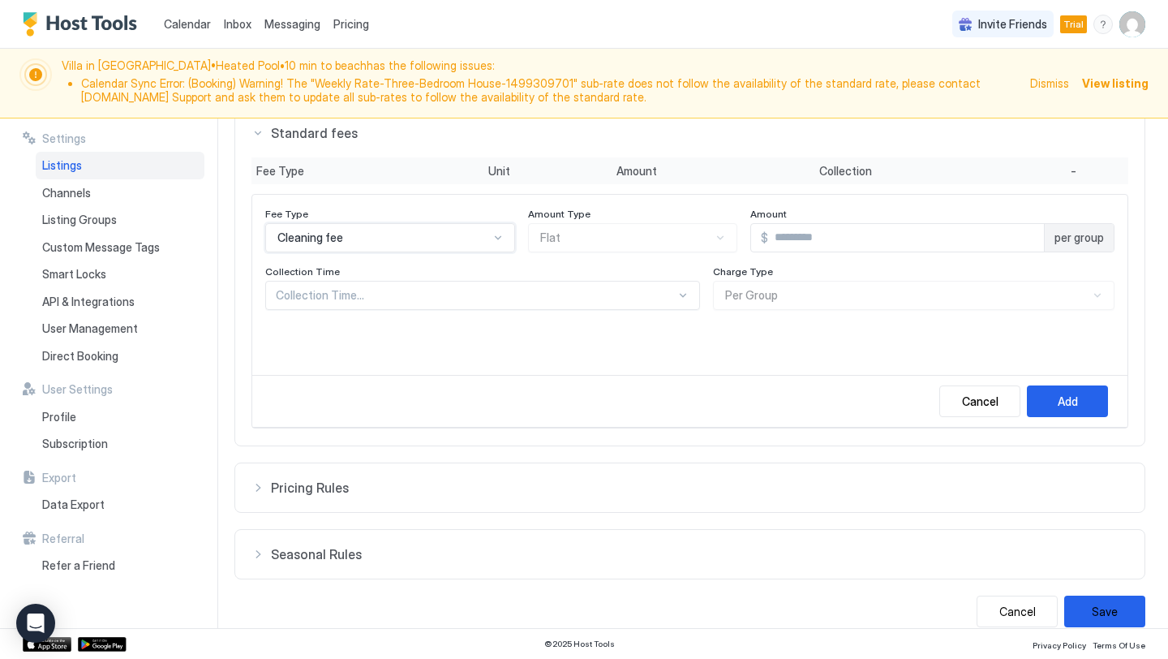
click at [823, 238] on input "Input Field" at bounding box center [906, 238] width 276 height 28
type input "*"
type input "***"
click at [873, 265] on div "Charge Type" at bounding box center [914, 272] width 402 height 15
click at [1072, 409] on div "Add" at bounding box center [1068, 401] width 20 height 17
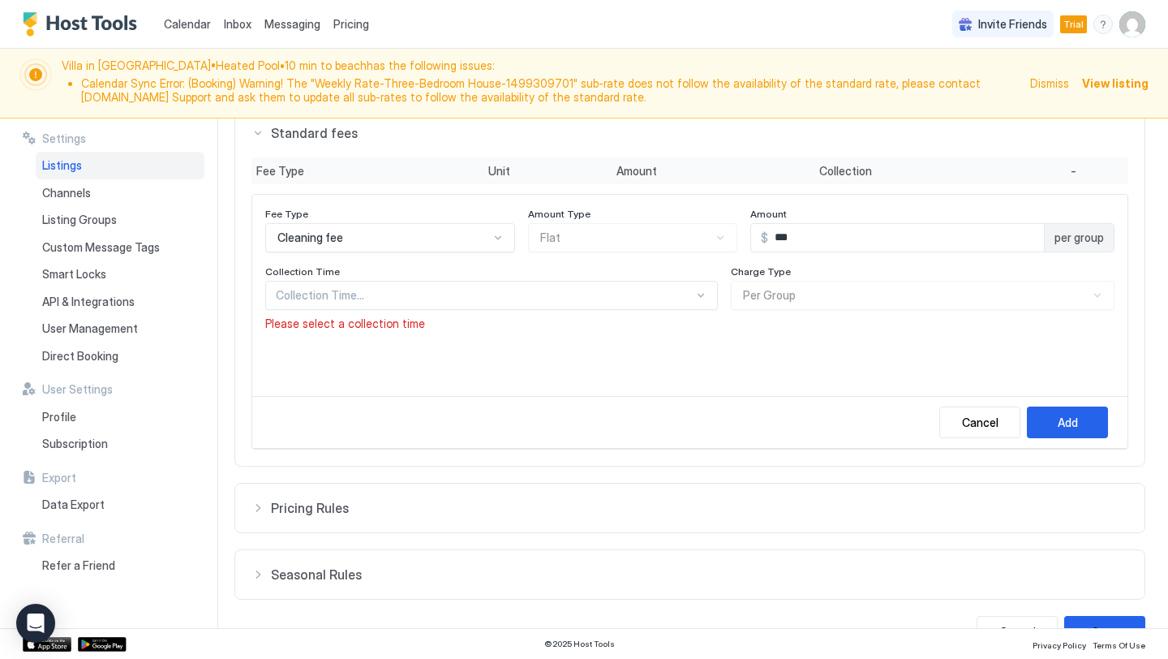
click at [648, 295] on div at bounding box center [485, 295] width 418 height 15
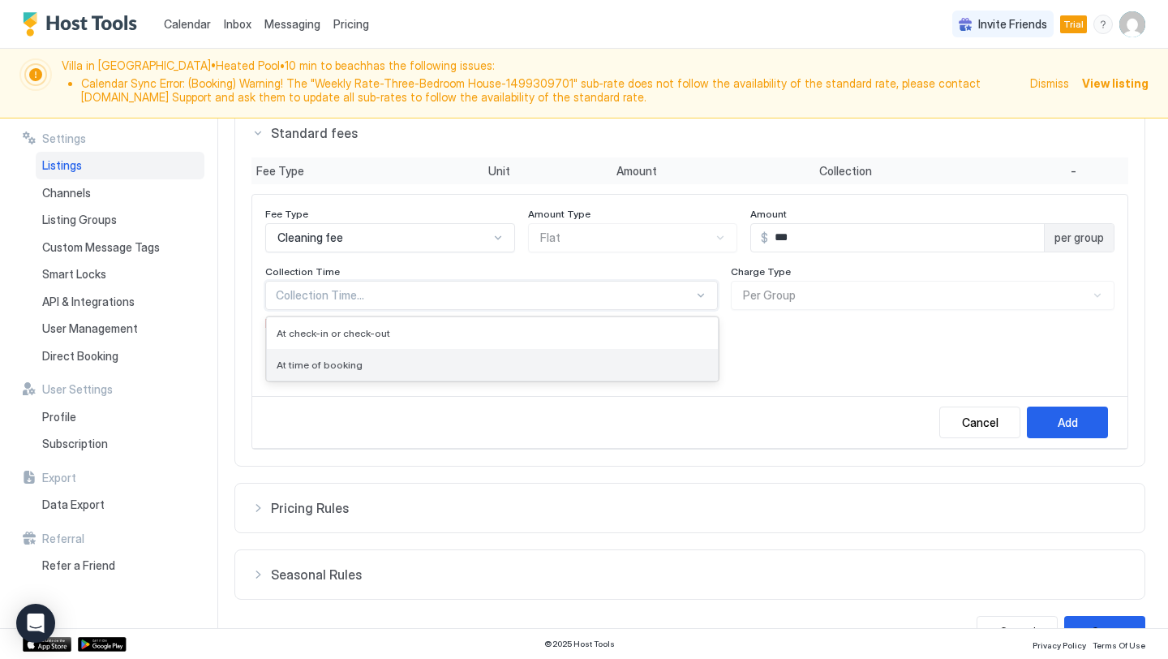
click at [565, 358] on div "At time of booking" at bounding box center [492, 365] width 451 height 32
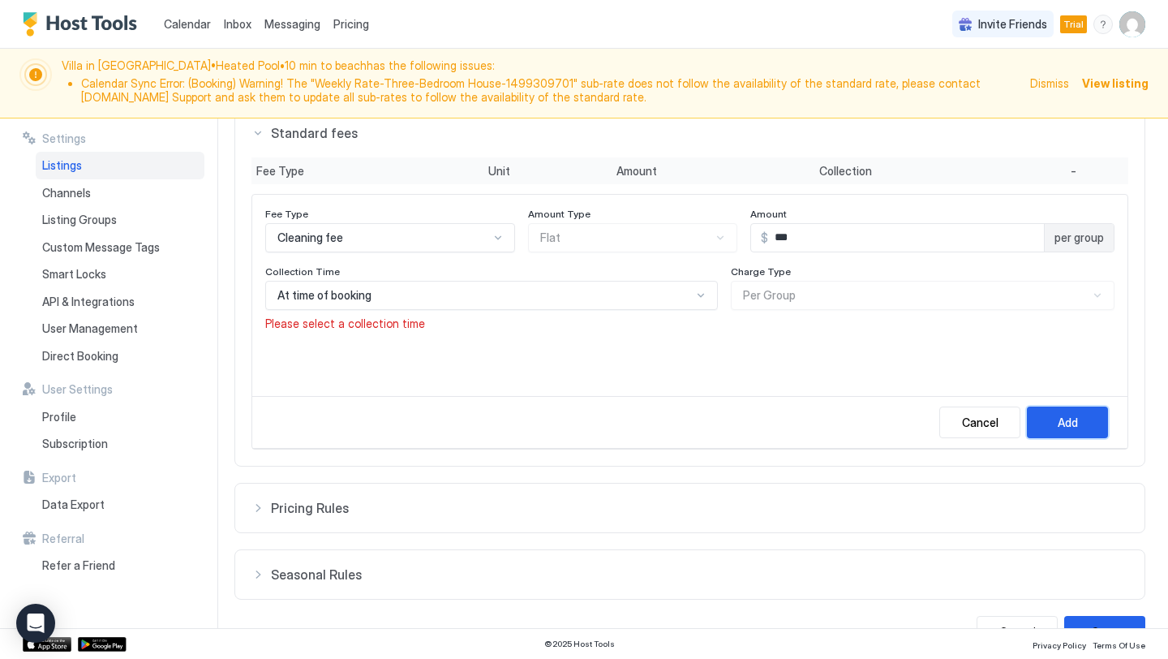
click at [1064, 421] on div "Add" at bounding box center [1068, 422] width 20 height 17
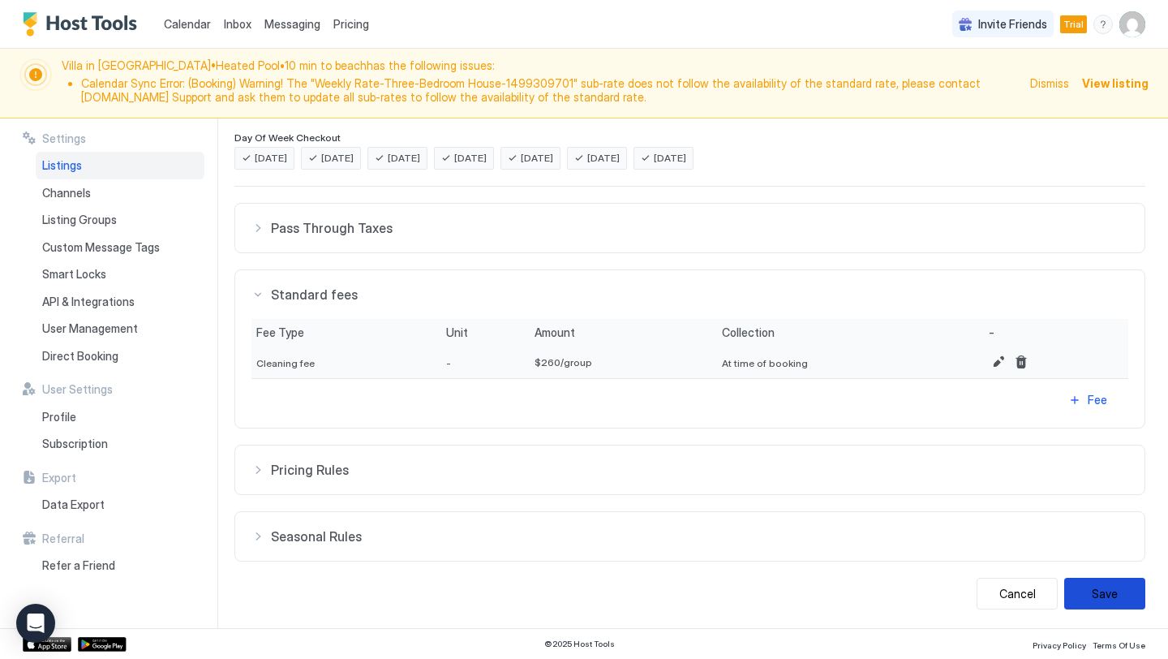
click at [1117, 583] on button "Save" at bounding box center [1104, 594] width 81 height 32
click at [976, 158] on div "Monday Tuesday Wednesday Thursday Friday Saturday Sunday" at bounding box center [689, 158] width 911 height 23
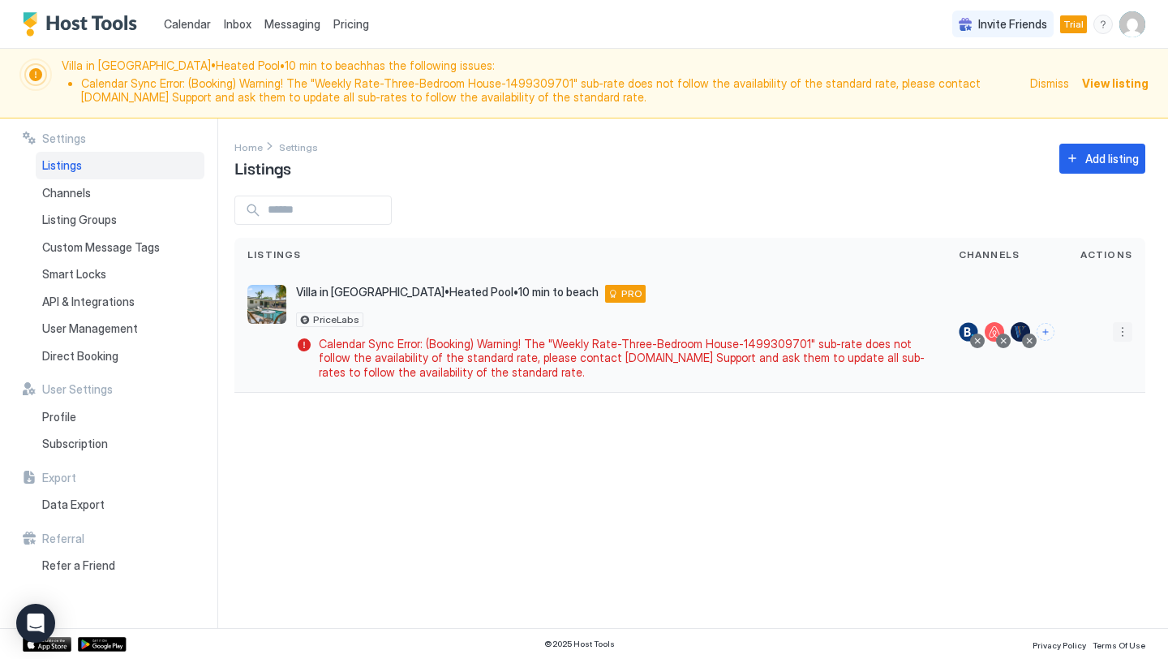
click at [1124, 337] on button "More options" at bounding box center [1122, 331] width 19 height 19
click at [1084, 405] on span "Listing Settings" at bounding box center [1086, 406] width 72 height 12
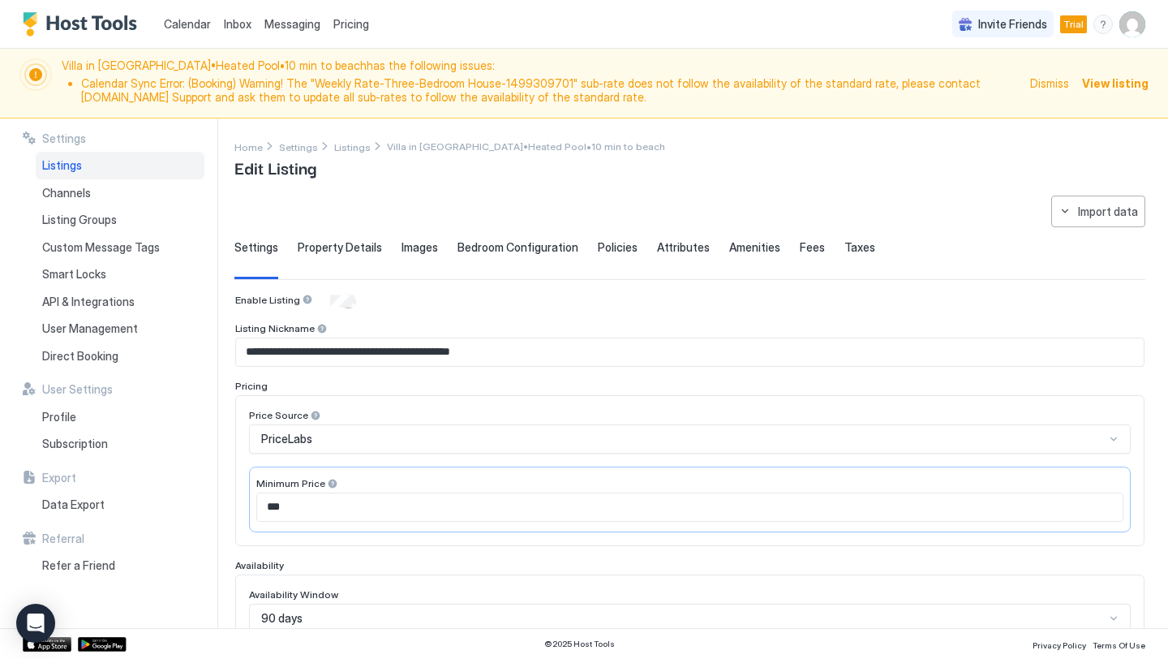
click at [310, 516] on input "***" at bounding box center [690, 507] width 866 height 28
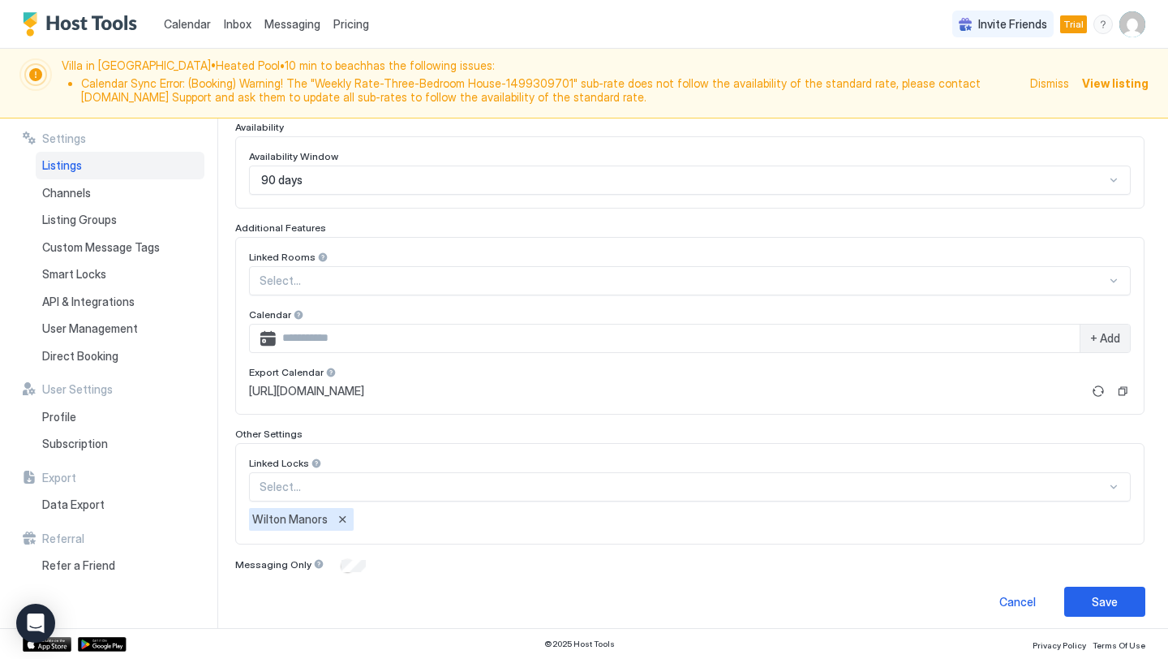
scroll to position [446, 0]
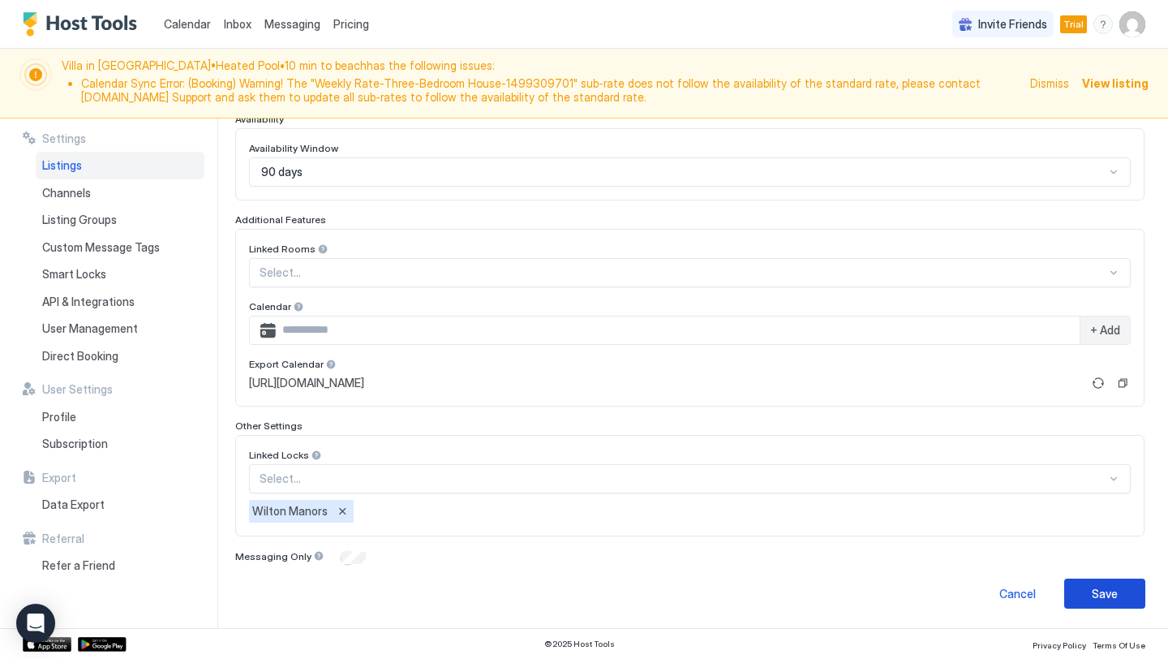
type input "***"
click at [1098, 590] on div "Save" at bounding box center [1105, 593] width 26 height 17
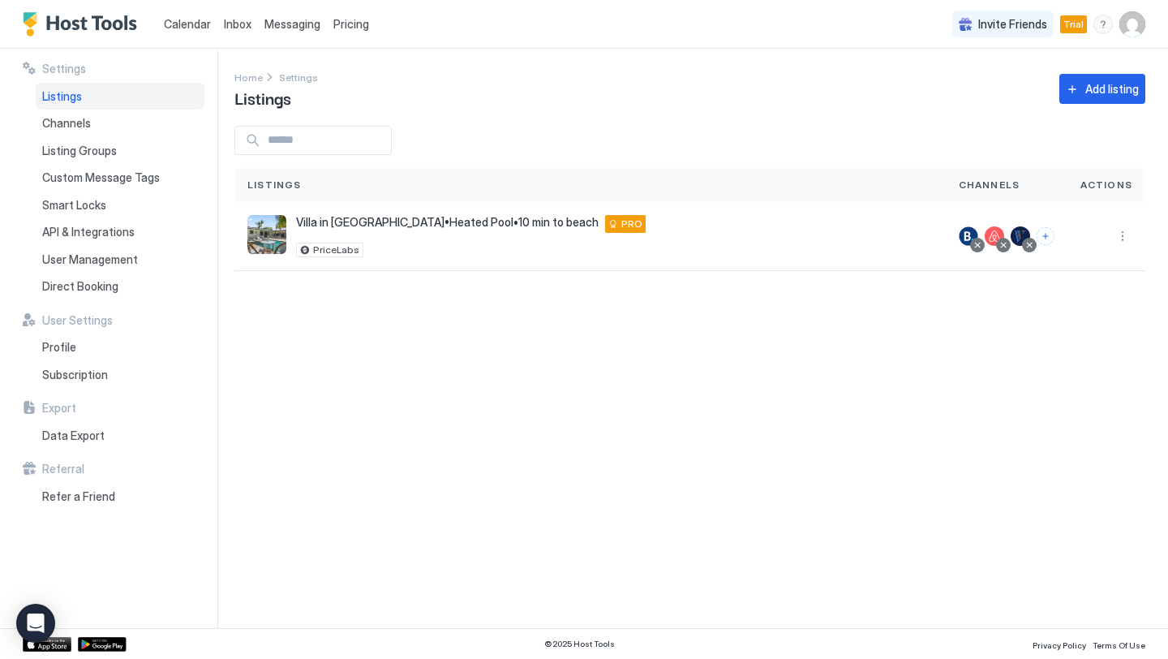
click at [862, 118] on div "Settings Home Settings Listings Add listing Listings Channels Actions Villa in …" at bounding box center [701, 338] width 934 height 579
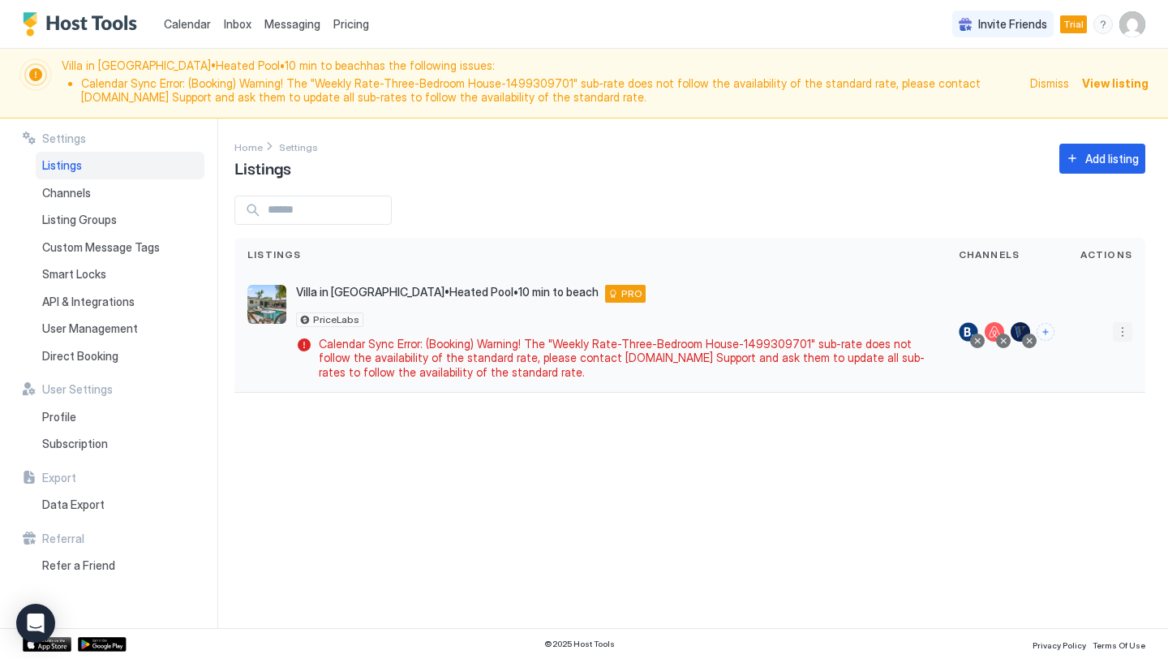
click at [1127, 337] on button "More options" at bounding box center [1122, 331] width 19 height 19
click at [1102, 400] on span "Listing Settings" at bounding box center [1086, 406] width 72 height 12
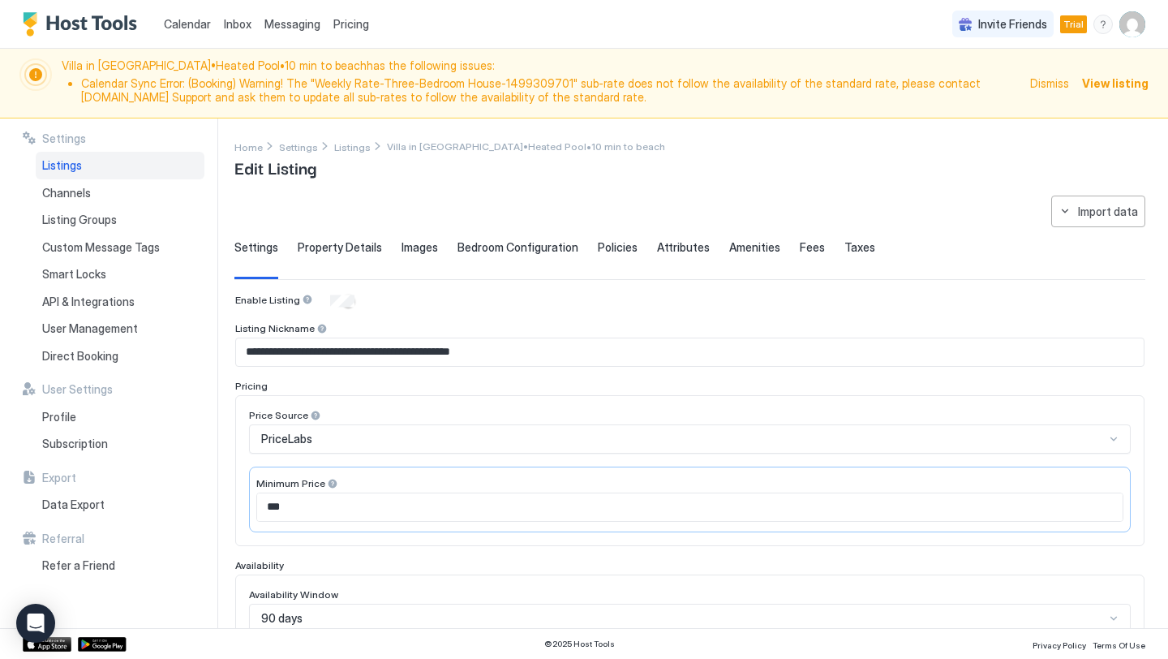
click at [1102, 401] on div "Price Source PriceLabs Minimum Price ***" at bounding box center [689, 470] width 909 height 151
click at [316, 498] on input "***" at bounding box center [690, 507] width 866 height 28
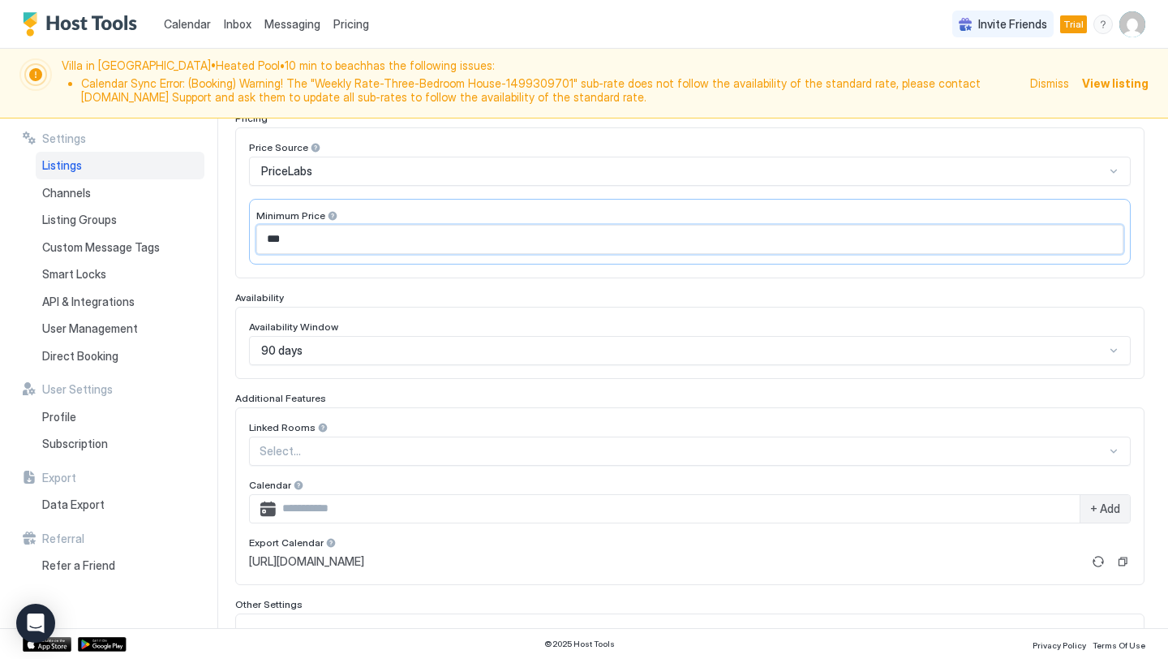
scroll to position [446, 0]
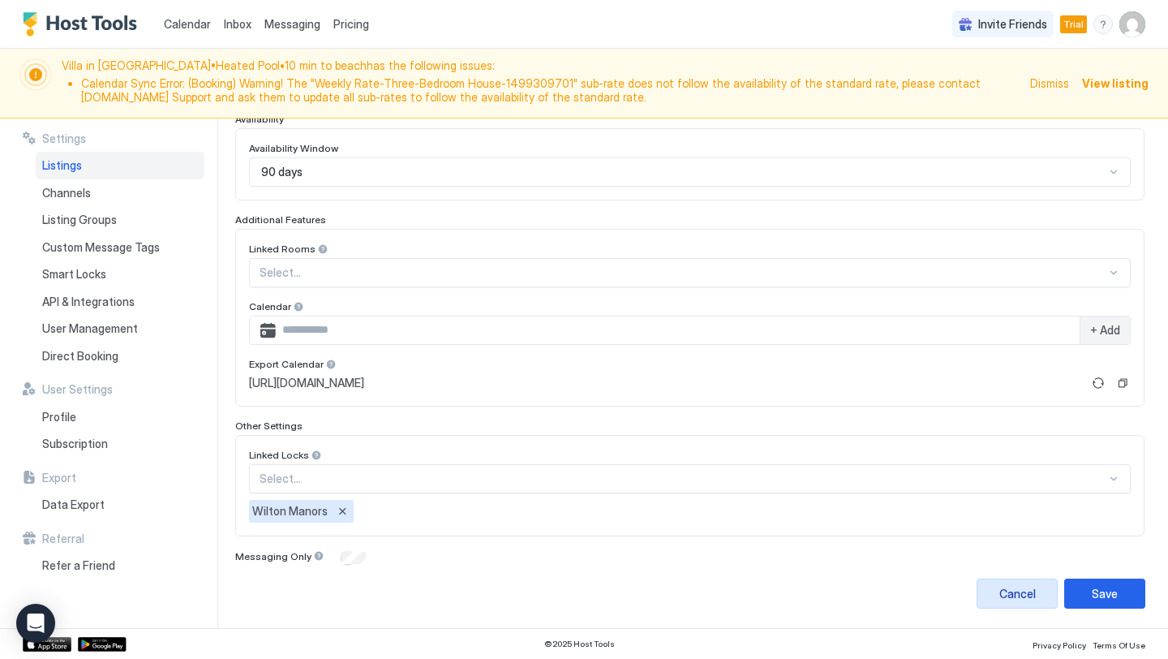
type input "***"
click at [1082, 595] on button "Save" at bounding box center [1104, 593] width 81 height 30
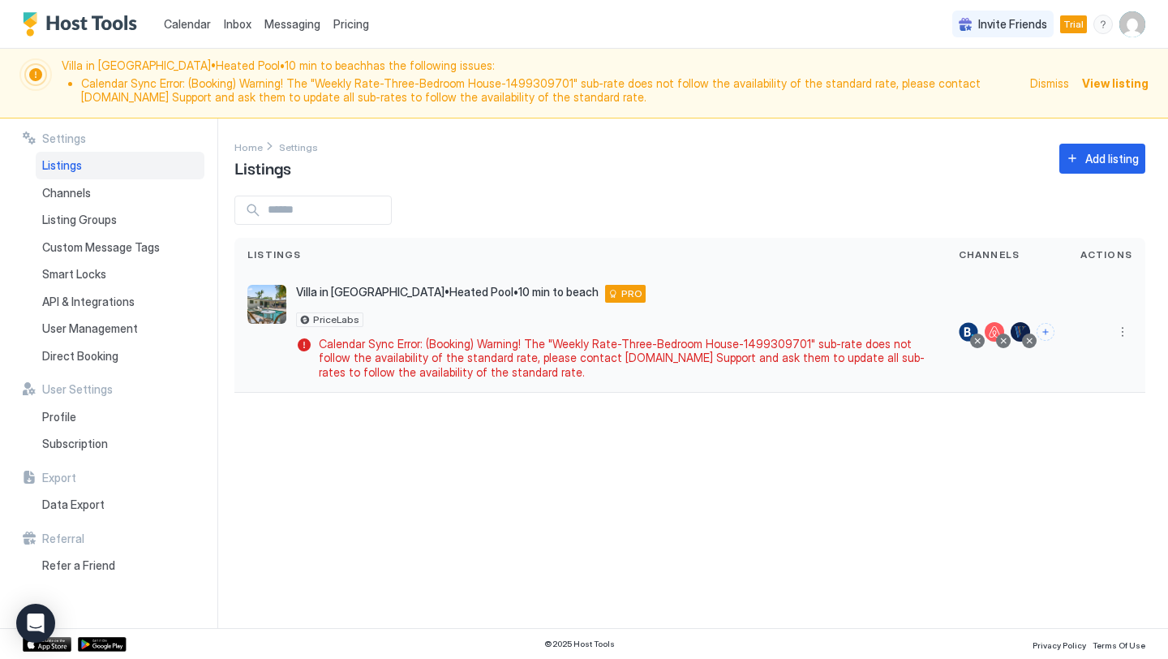
click at [1132, 329] on div at bounding box center [1107, 333] width 78 height 122
click at [1123, 329] on button "More options" at bounding box center [1122, 331] width 19 height 19
click at [1097, 406] on span "Listing Settings" at bounding box center [1086, 406] width 72 height 12
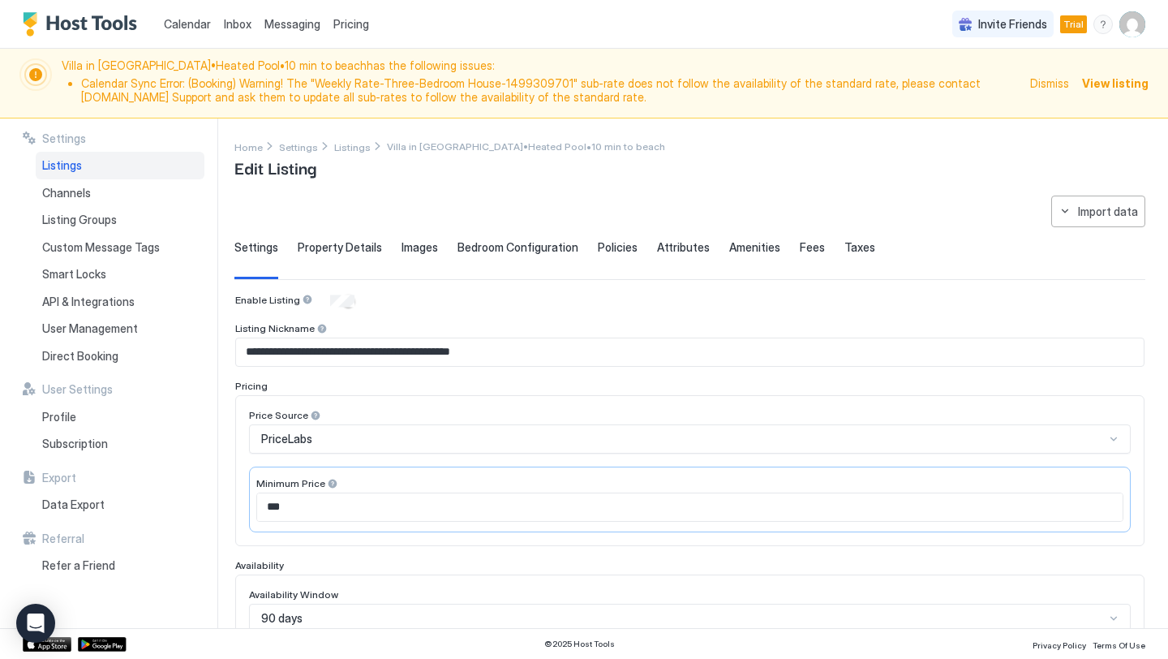
type input "***"
click at [147, 27] on div "Calendar Inbox Messaging Pricing" at bounding box center [199, 24] width 353 height 48
click at [172, 25] on span "Calendar" at bounding box center [187, 24] width 47 height 14
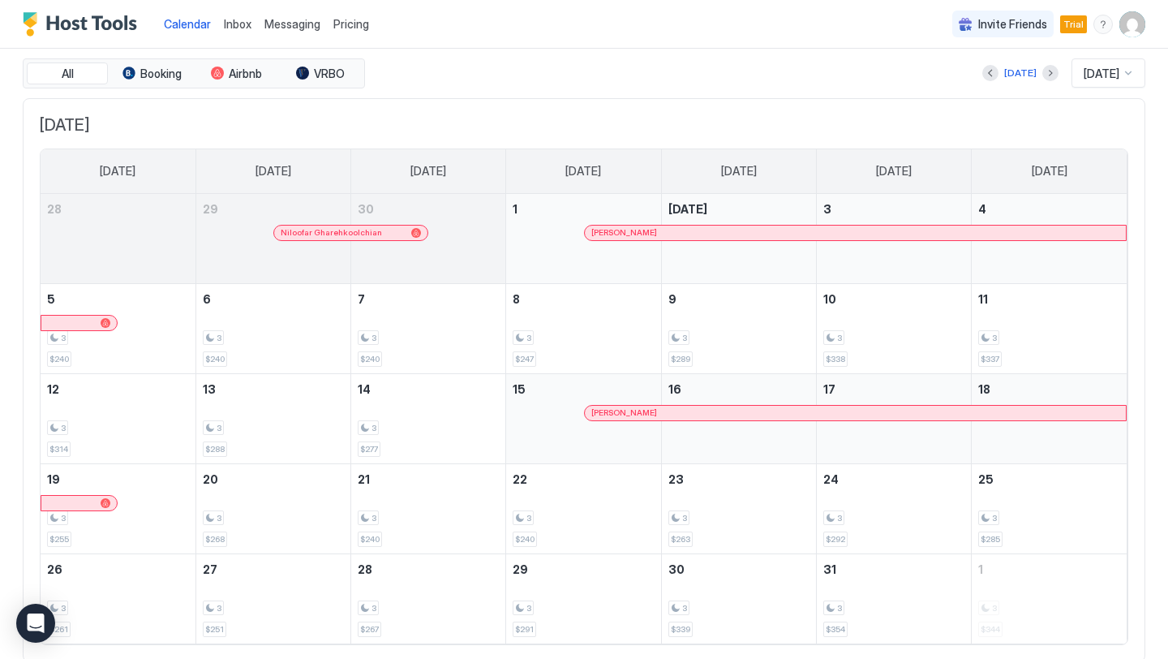
scroll to position [114, 0]
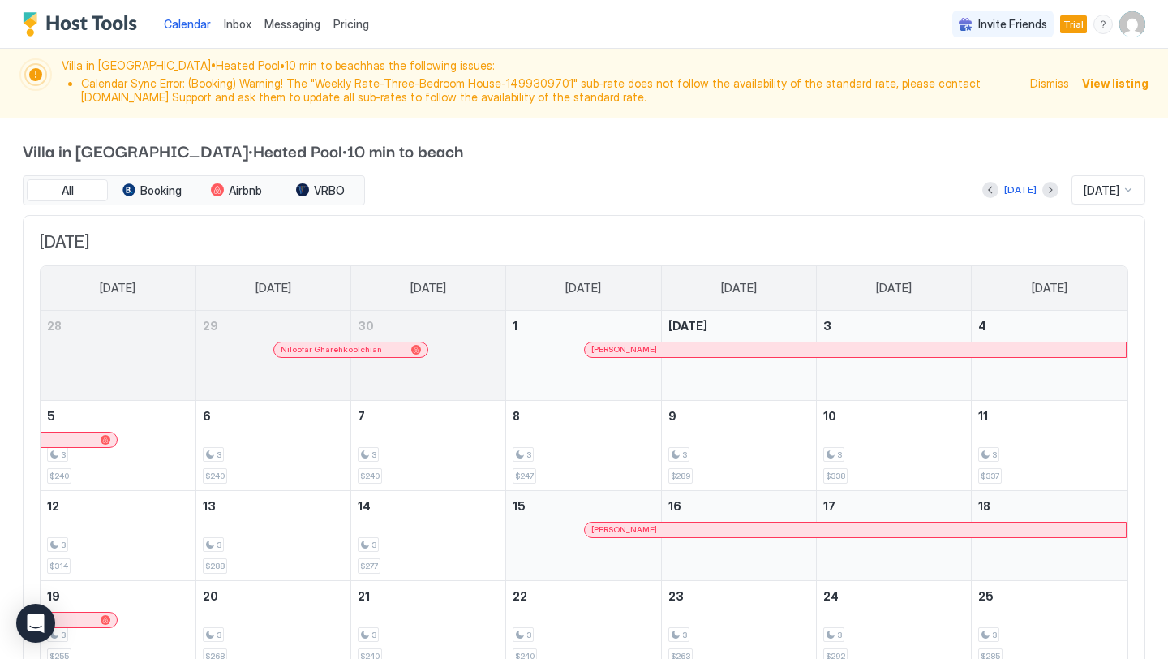
click at [1130, 32] on img "User profile" at bounding box center [1132, 24] width 26 height 26
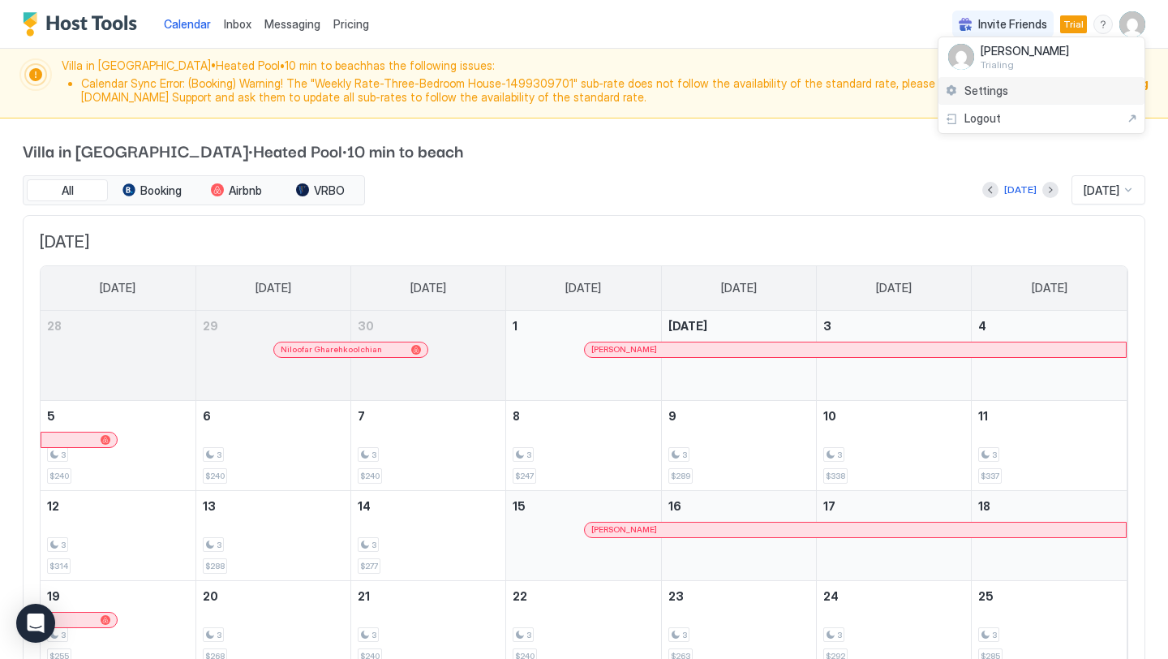
click at [1022, 91] on div "Settings" at bounding box center [1042, 91] width 206 height 28
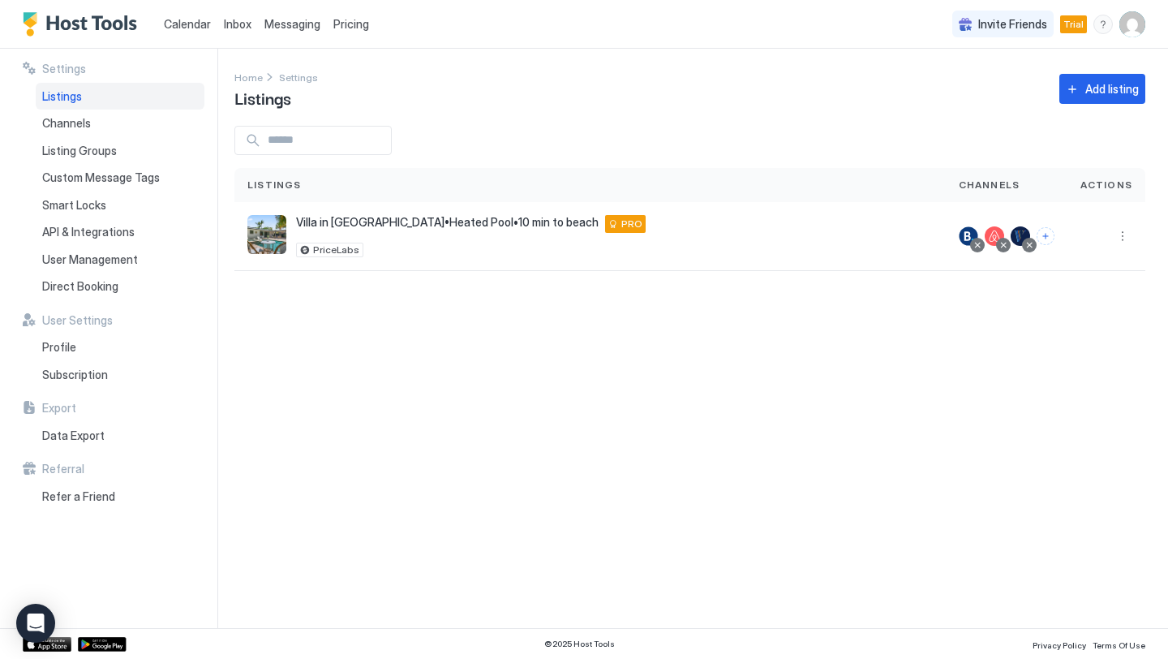
click at [350, 18] on span "Pricing" at bounding box center [351, 24] width 36 height 15
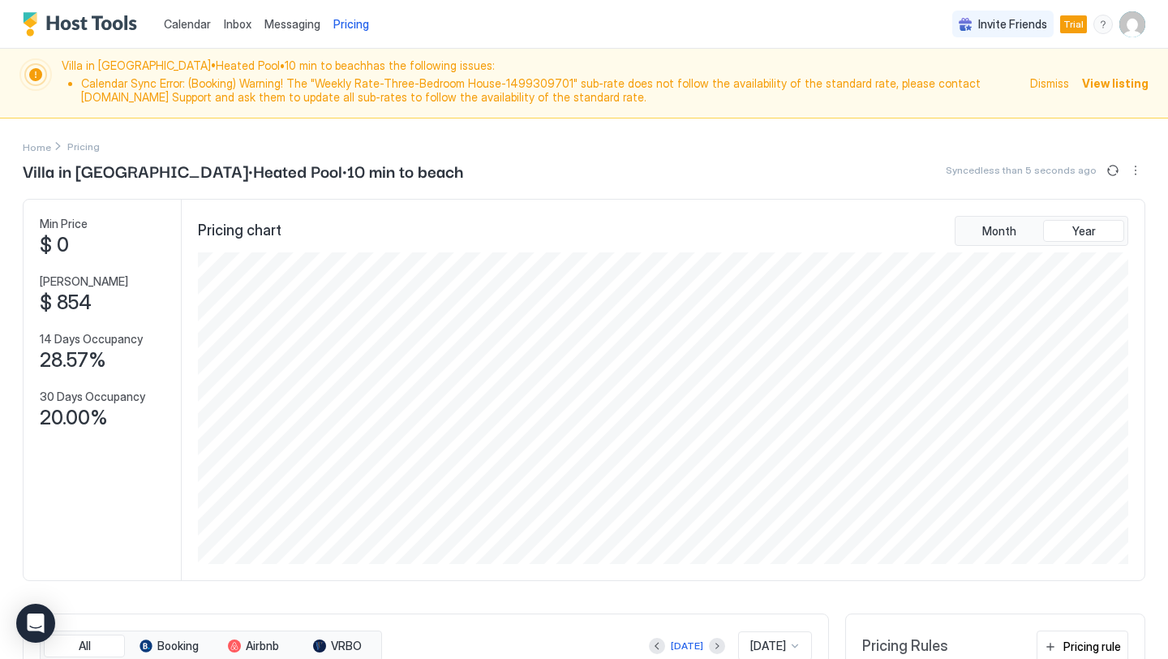
click at [1140, 32] on img "User profile" at bounding box center [1132, 24] width 26 height 26
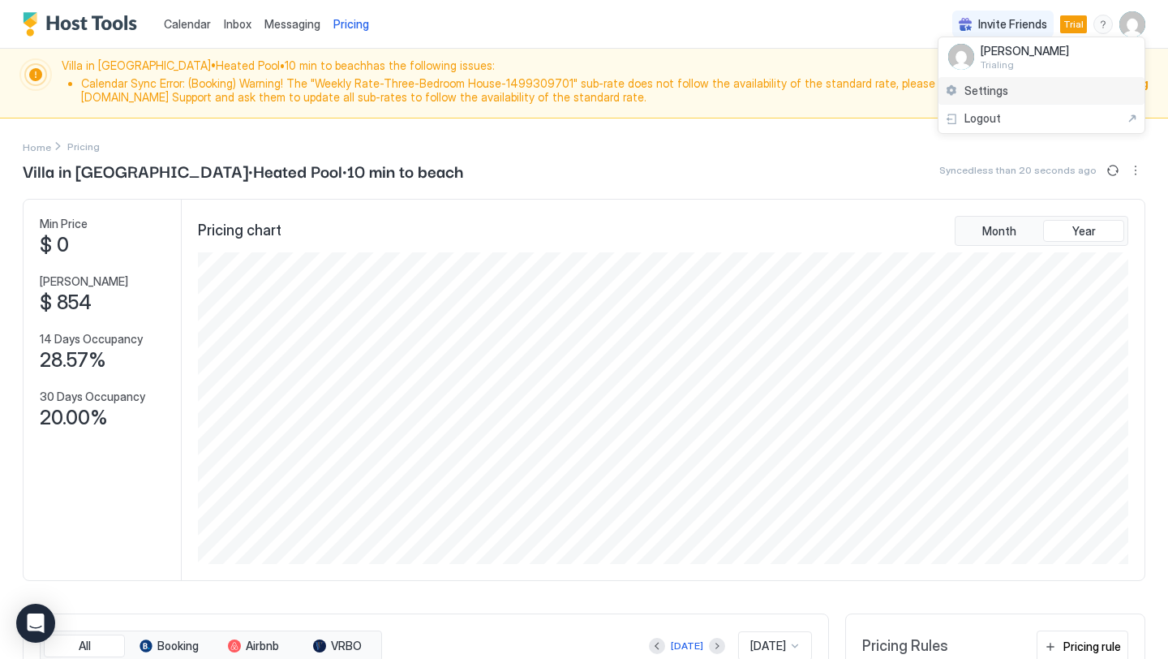
click at [1016, 95] on div "Settings" at bounding box center [1042, 91] width 206 height 28
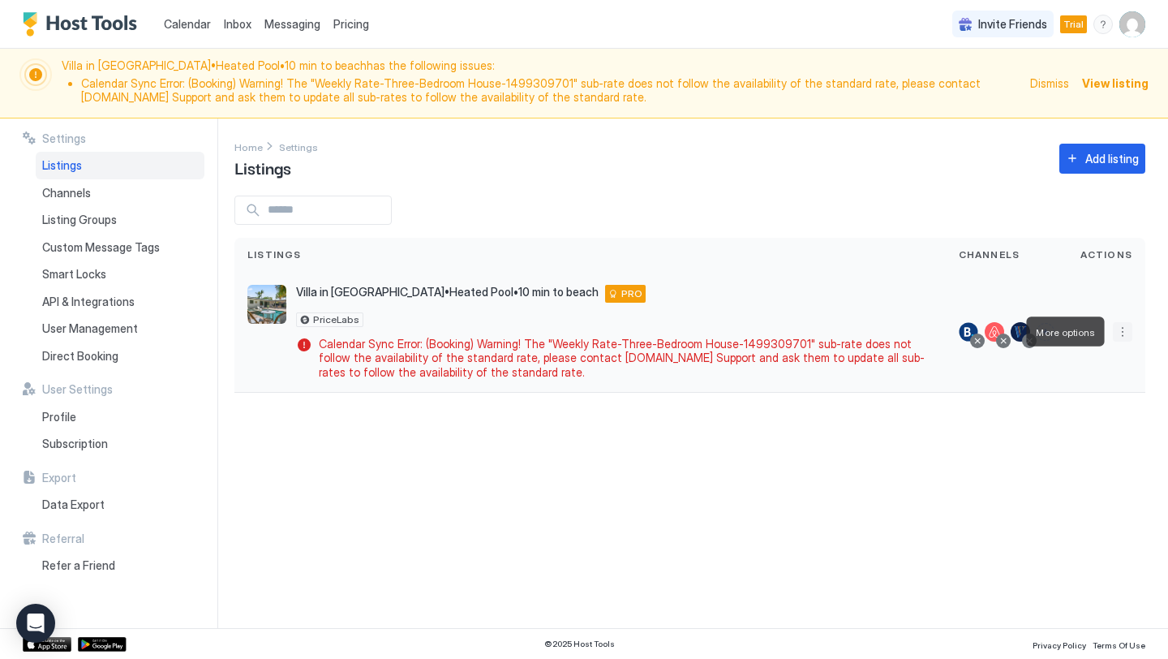
click at [1128, 335] on button "More options" at bounding box center [1122, 331] width 19 height 19
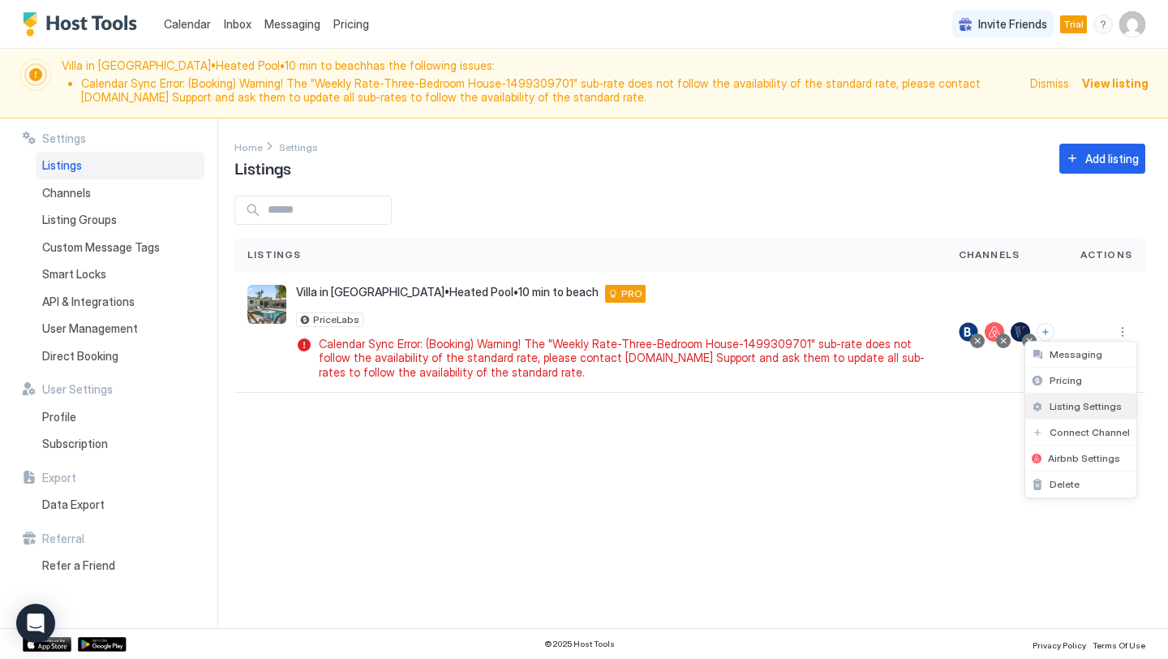
click at [1086, 399] on div "Listing Settings" at bounding box center [1080, 406] width 111 height 26
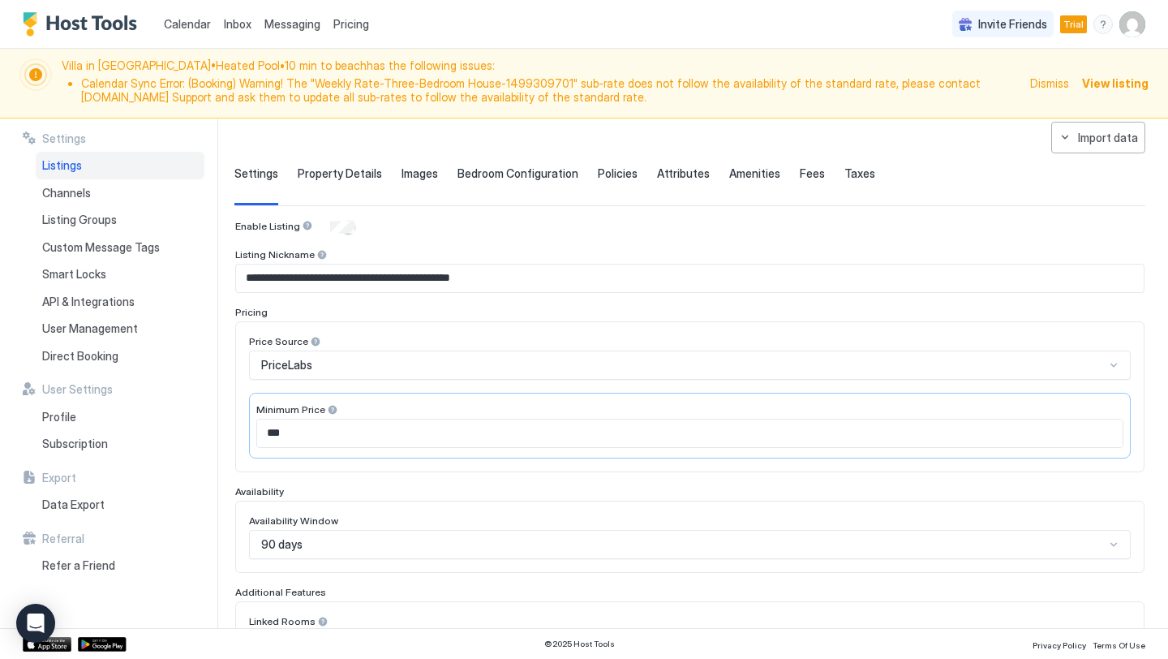
scroll to position [75, 0]
click at [306, 434] on input "***" at bounding box center [690, 432] width 866 height 28
click at [306, 435] on input "***" at bounding box center [690, 432] width 866 height 28
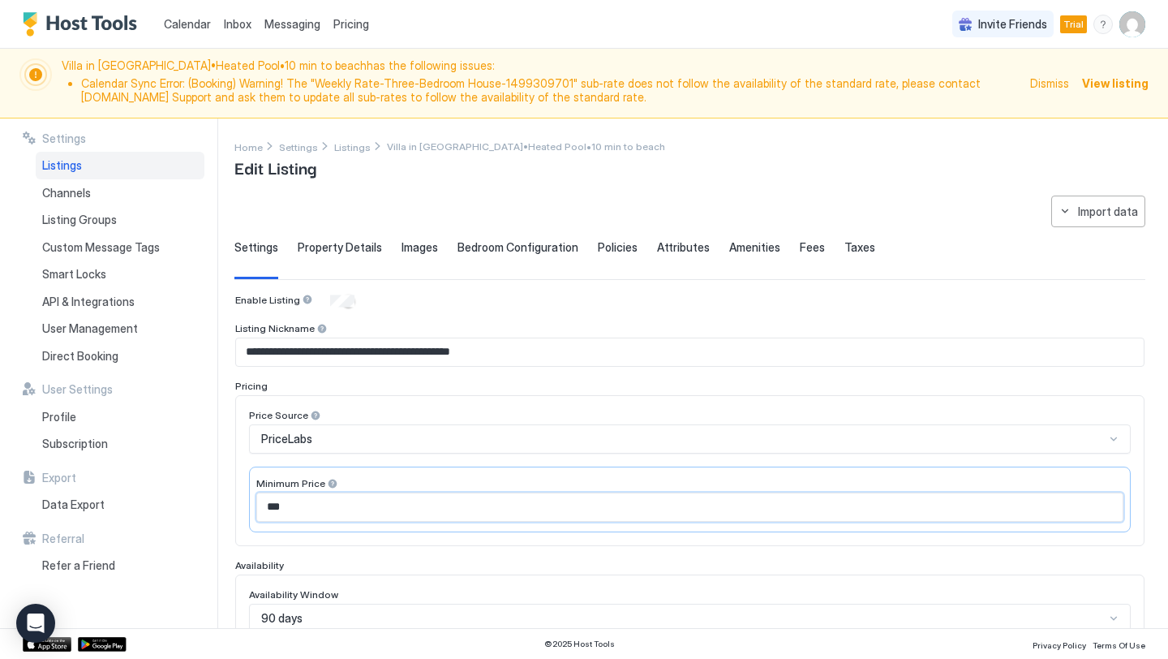
scroll to position [446, 0]
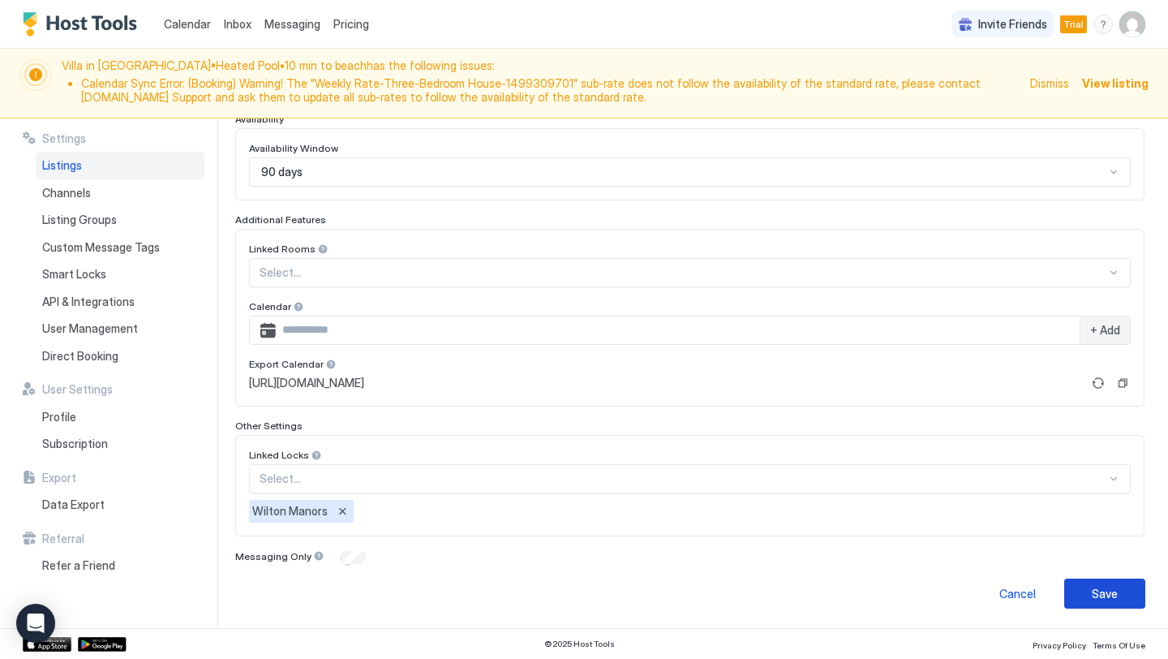
type input "***"
click at [1106, 597] on div "Save" at bounding box center [1105, 593] width 26 height 17
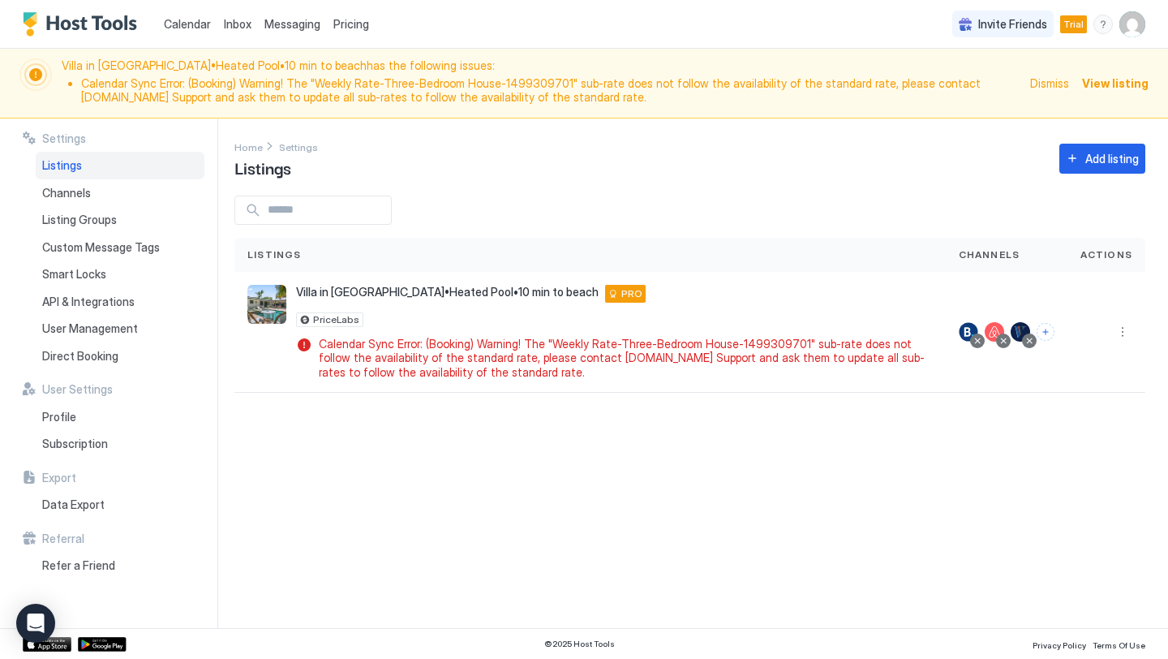
click at [191, 23] on span "Calendar" at bounding box center [187, 24] width 47 height 14
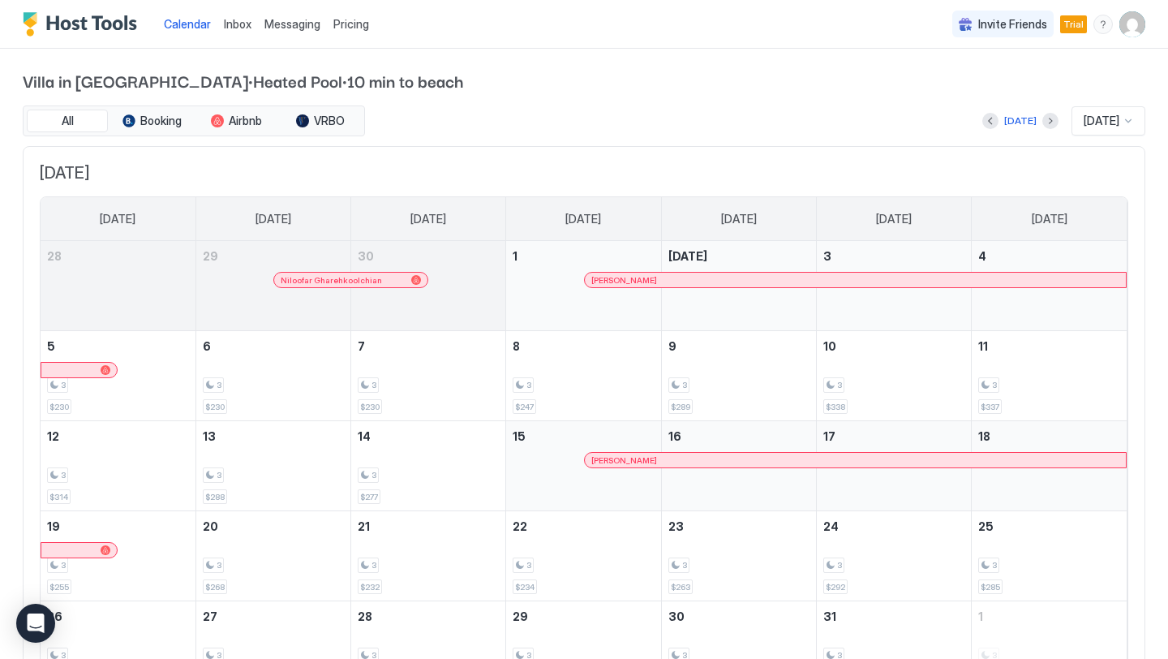
click at [526, 106] on div "[DATE] [DATE]" at bounding box center [756, 120] width 777 height 29
click at [359, 32] on div "Pricing" at bounding box center [351, 25] width 49 height 28
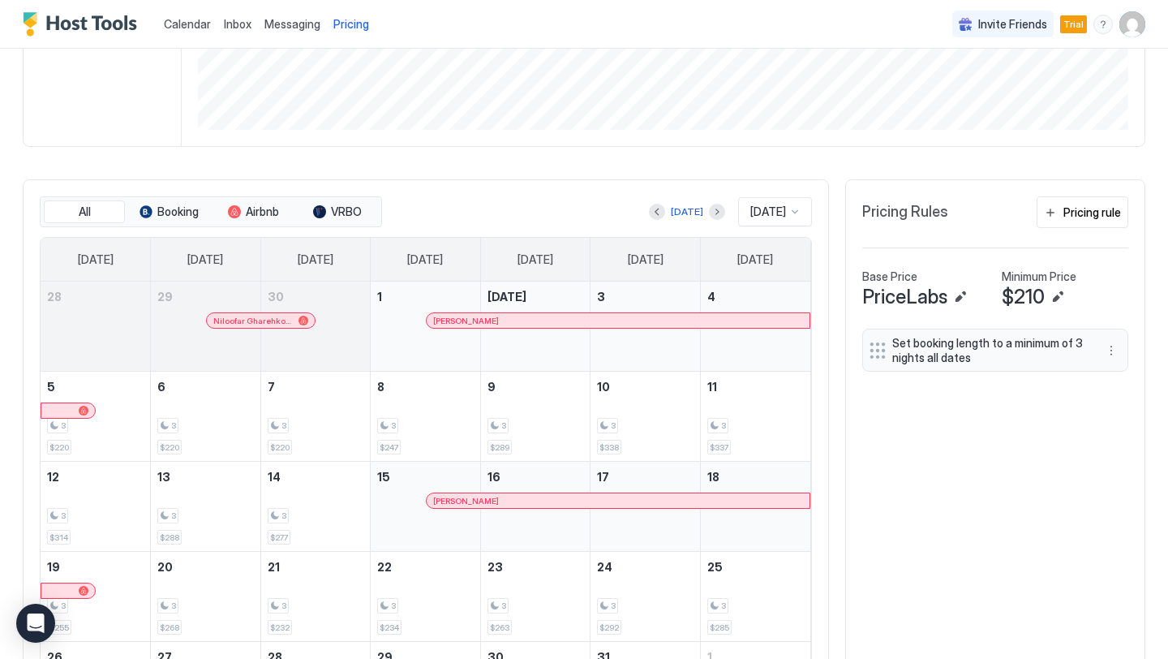
scroll to position [503, 0]
